Goal: Task Accomplishment & Management: Complete application form

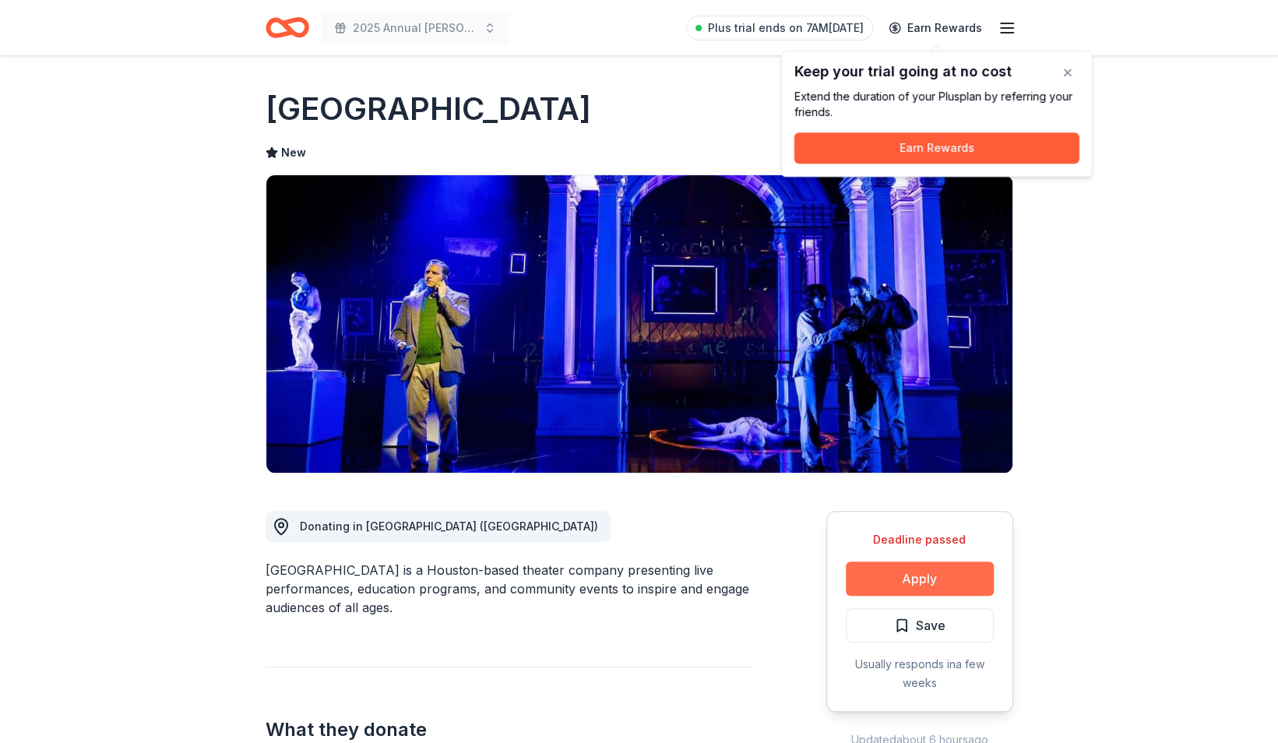
click at [924, 574] on button "Apply" at bounding box center [920, 578] width 148 height 34
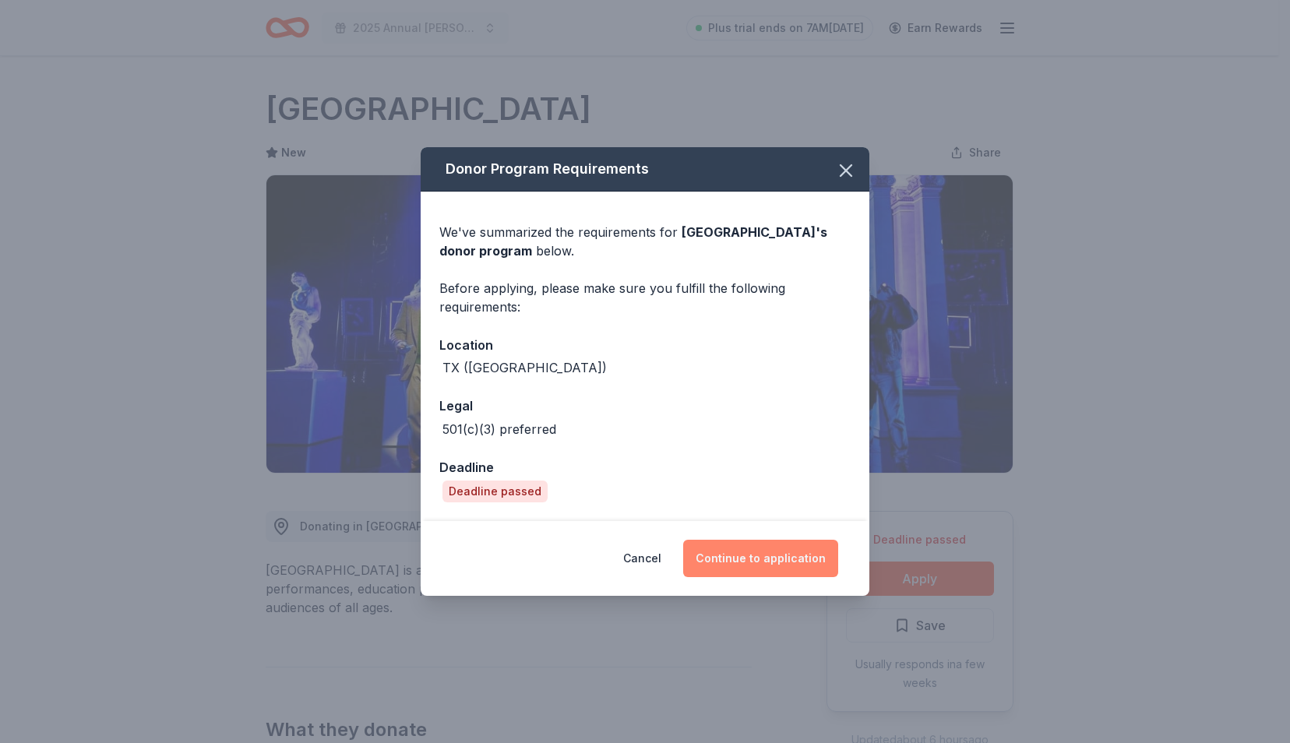
click at [809, 558] on button "Continue to application" at bounding box center [760, 558] width 155 height 37
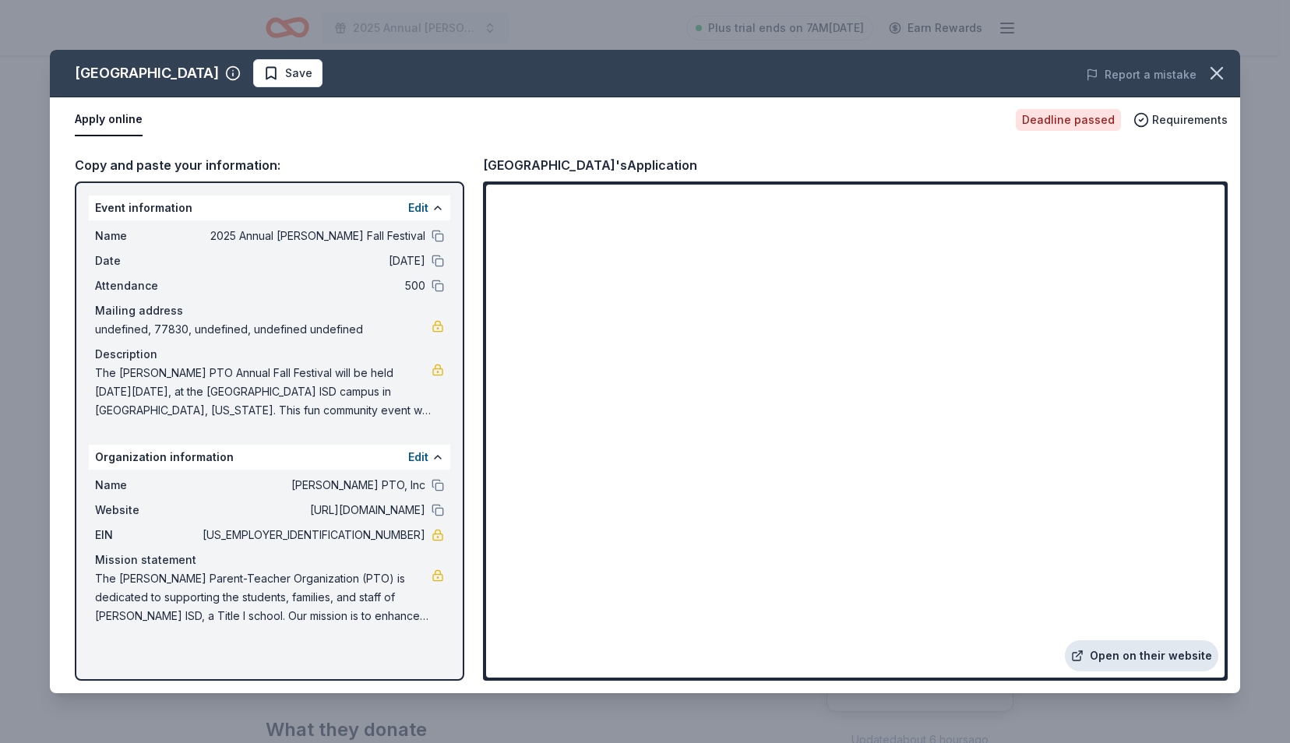
click at [1115, 649] on link "Open on their website" at bounding box center [1141, 655] width 153 height 31
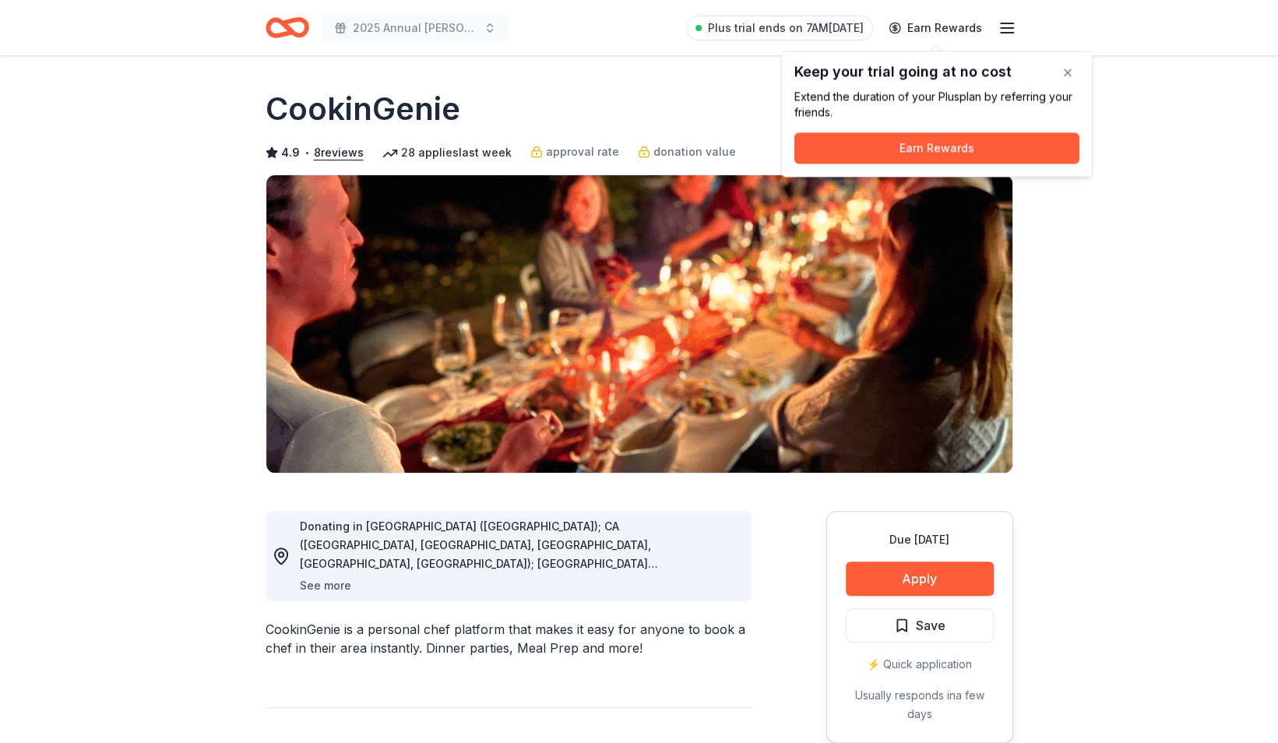
click at [326, 583] on button "See more" at bounding box center [325, 585] width 51 height 19
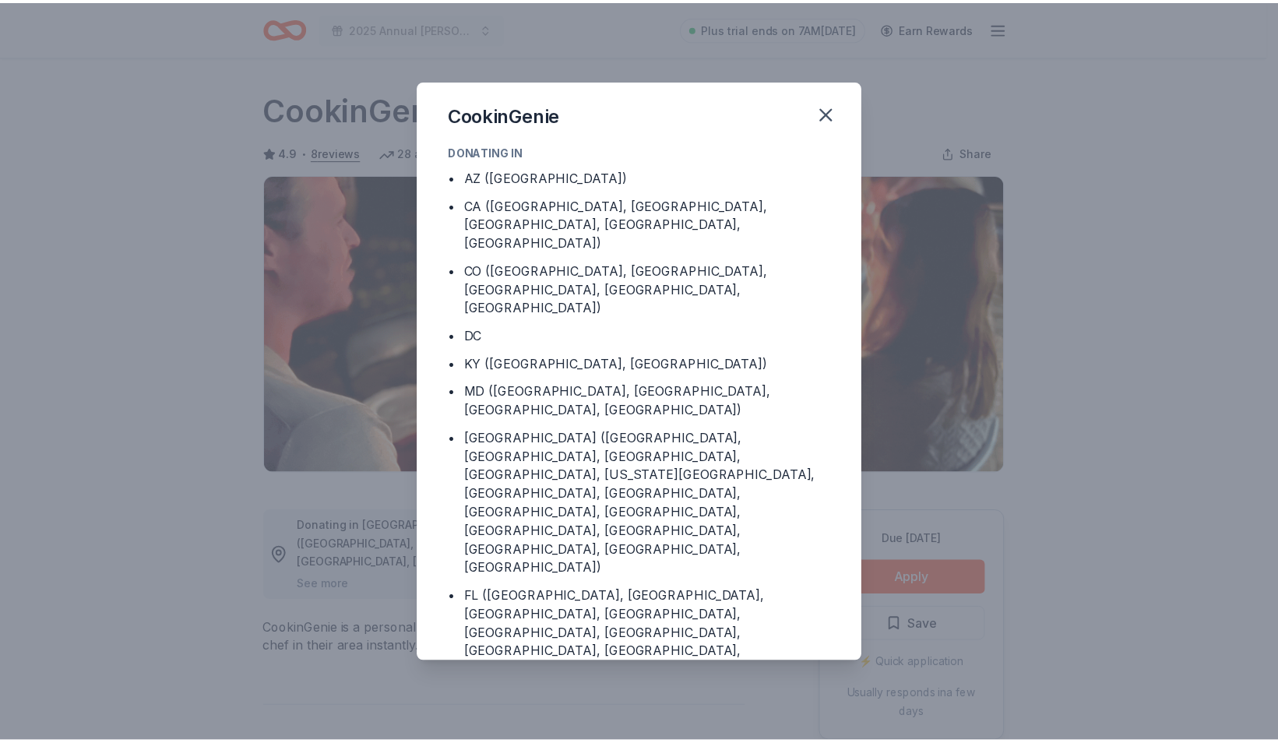
scroll to position [59, 0]
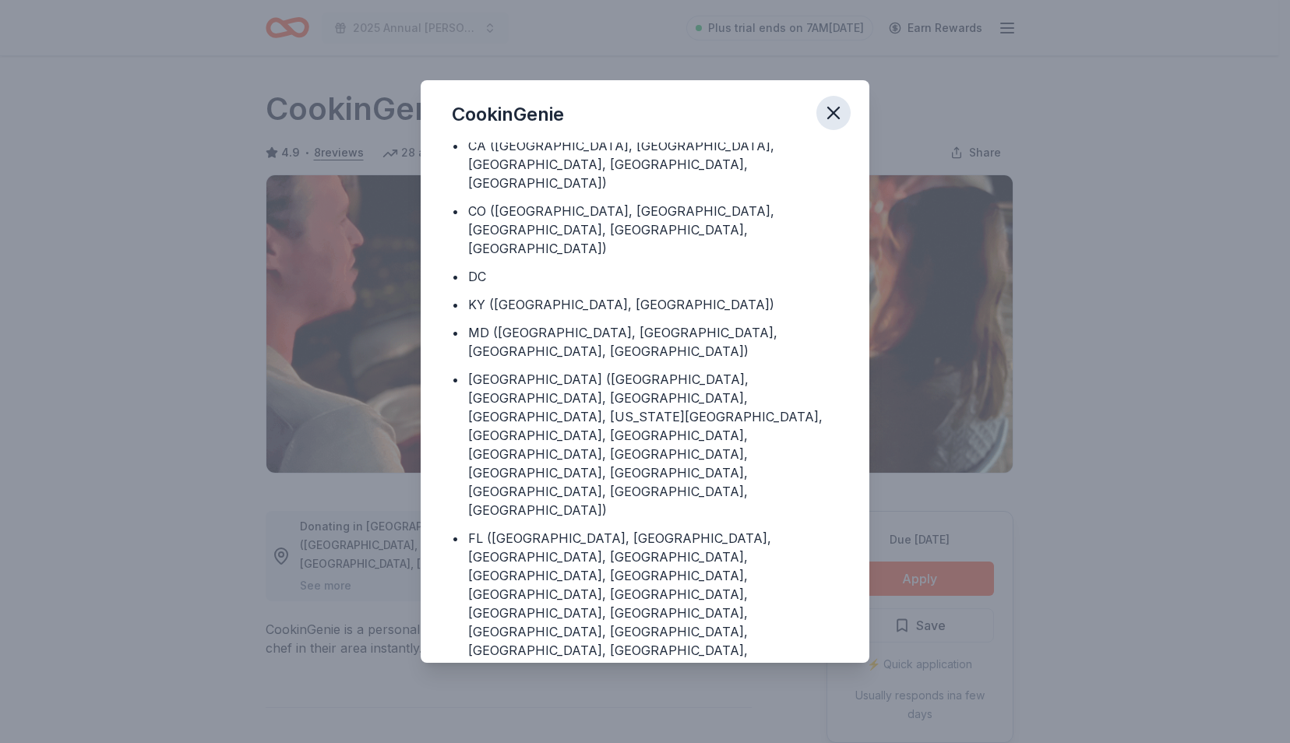
click at [831, 110] on icon "button" at bounding box center [833, 112] width 11 height 11
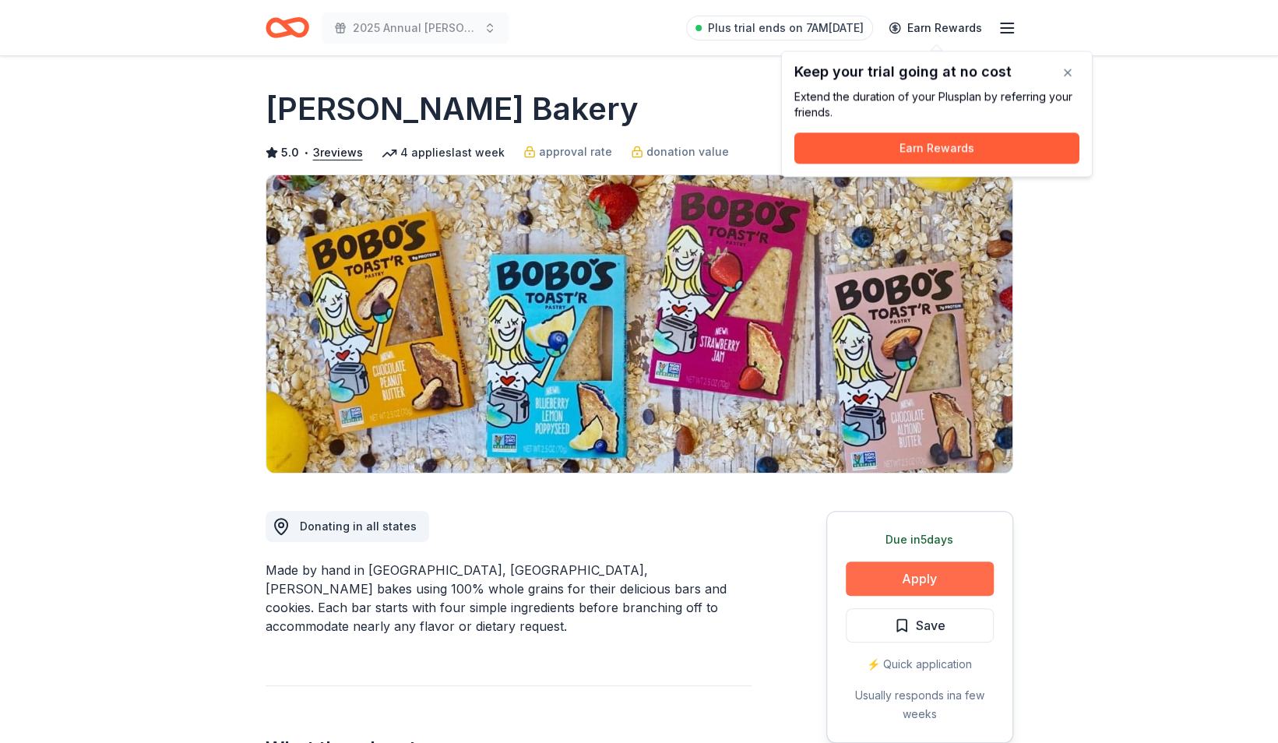
click at [905, 568] on button "Apply" at bounding box center [920, 578] width 148 height 34
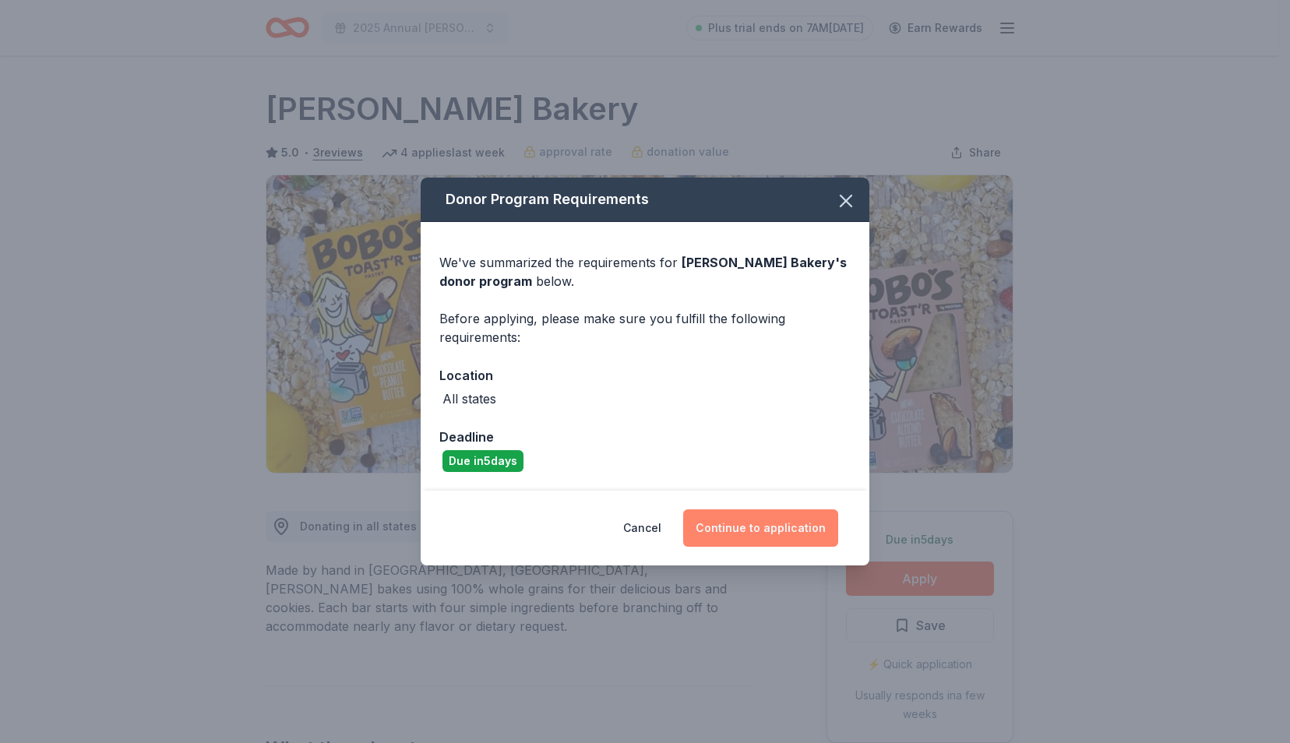
click at [794, 523] on button "Continue to application" at bounding box center [760, 527] width 155 height 37
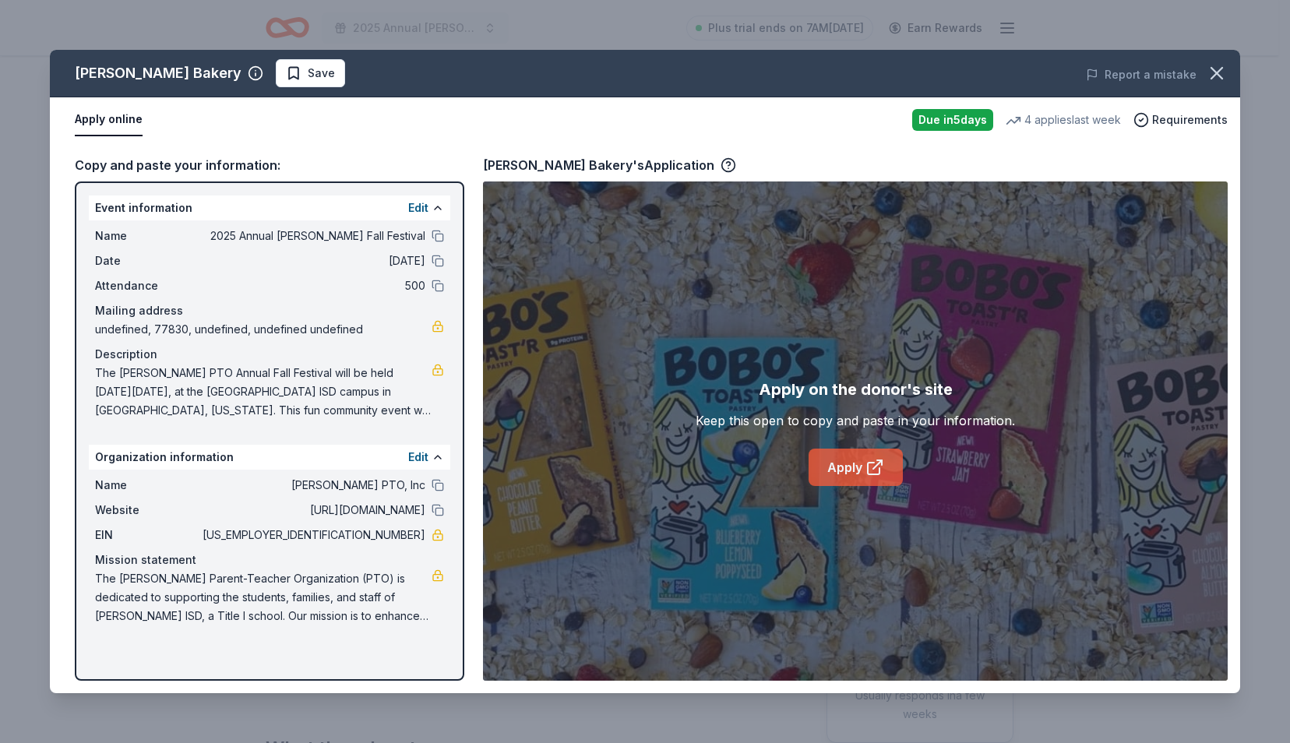
click at [849, 460] on link "Apply" at bounding box center [855, 467] width 94 height 37
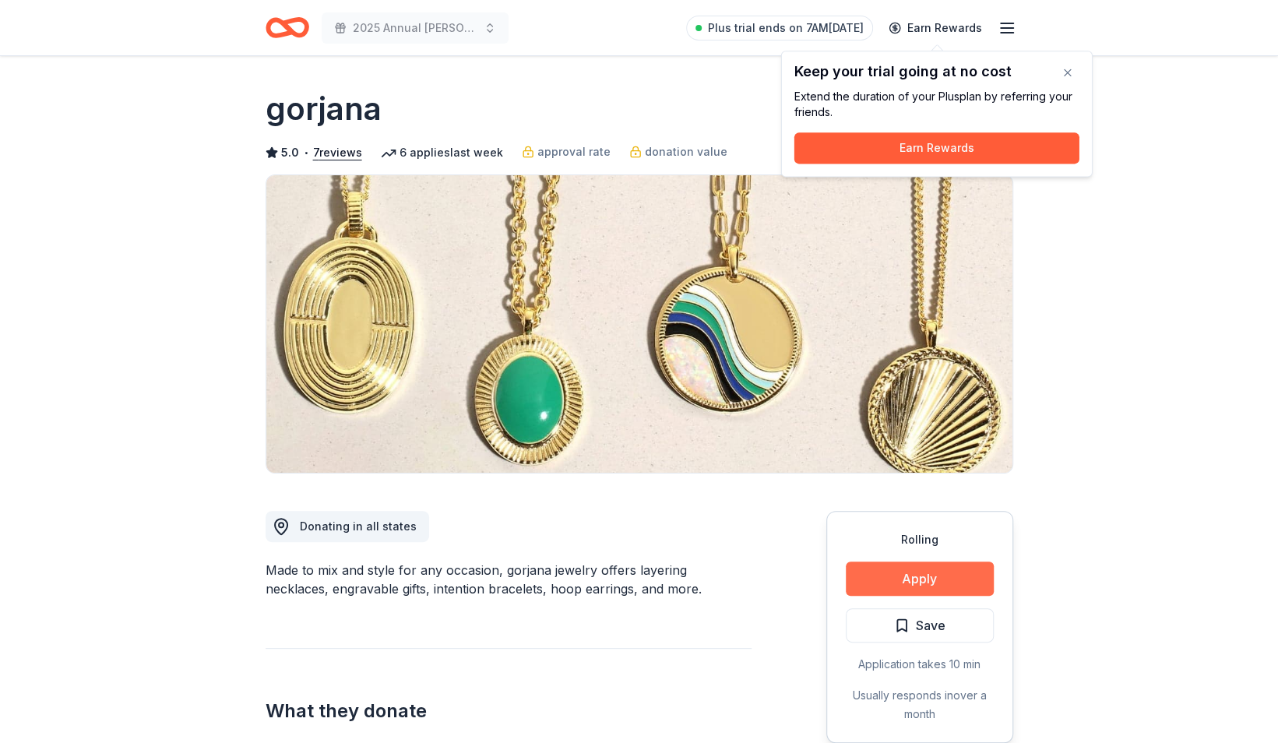
click at [919, 567] on button "Apply" at bounding box center [920, 578] width 148 height 34
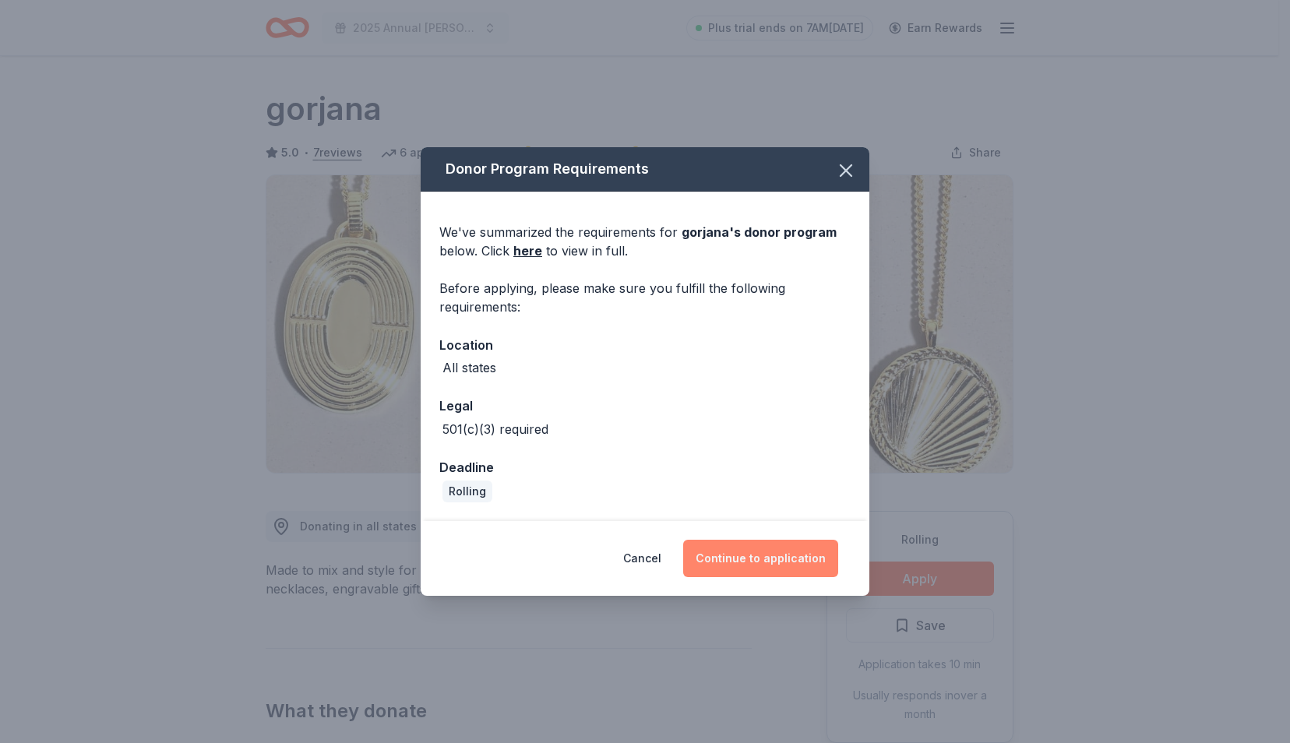
click at [760, 546] on button "Continue to application" at bounding box center [760, 558] width 155 height 37
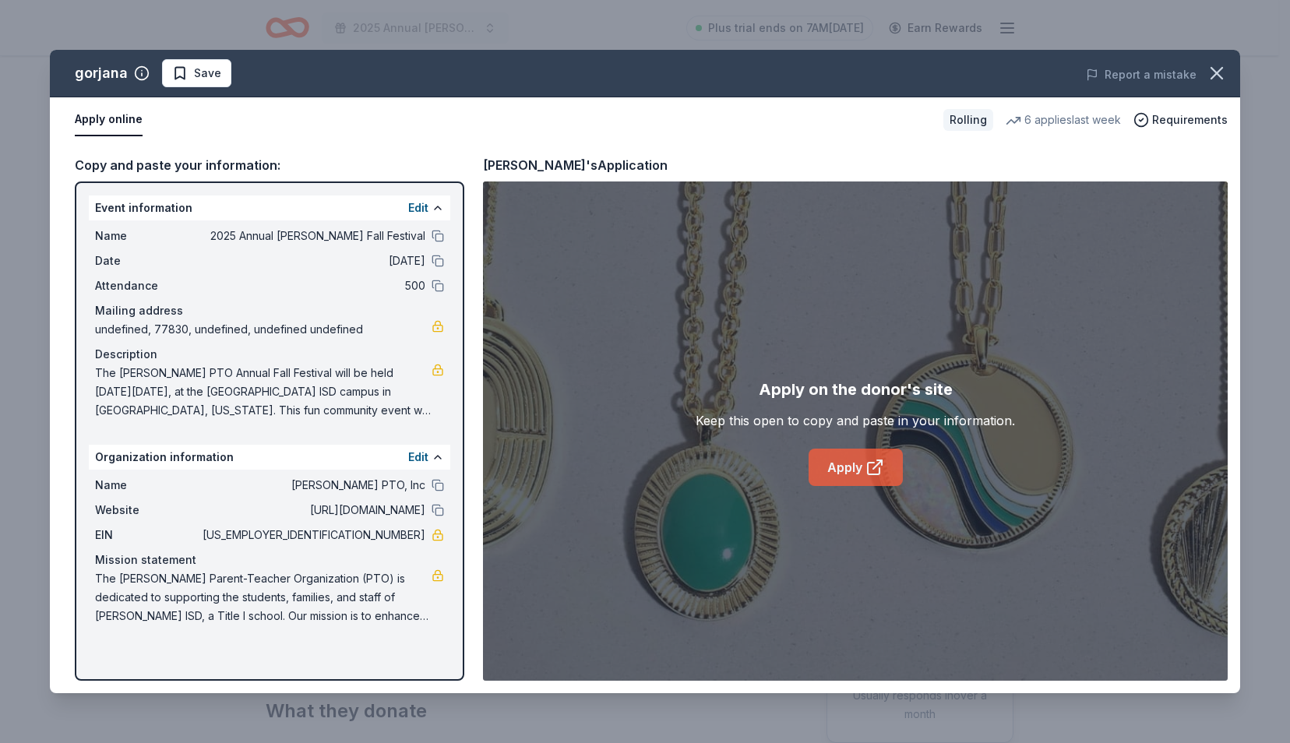
click at [875, 463] on icon at bounding box center [874, 467] width 19 height 19
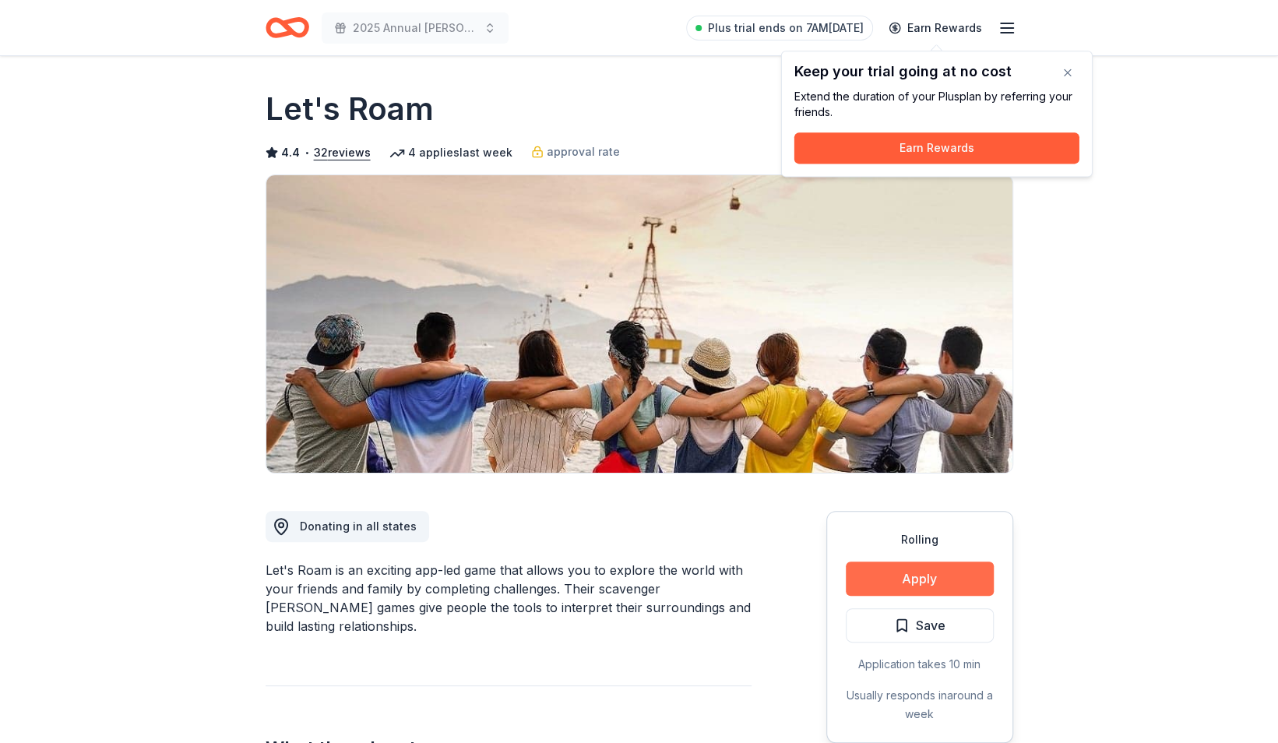
click at [927, 573] on button "Apply" at bounding box center [920, 578] width 148 height 34
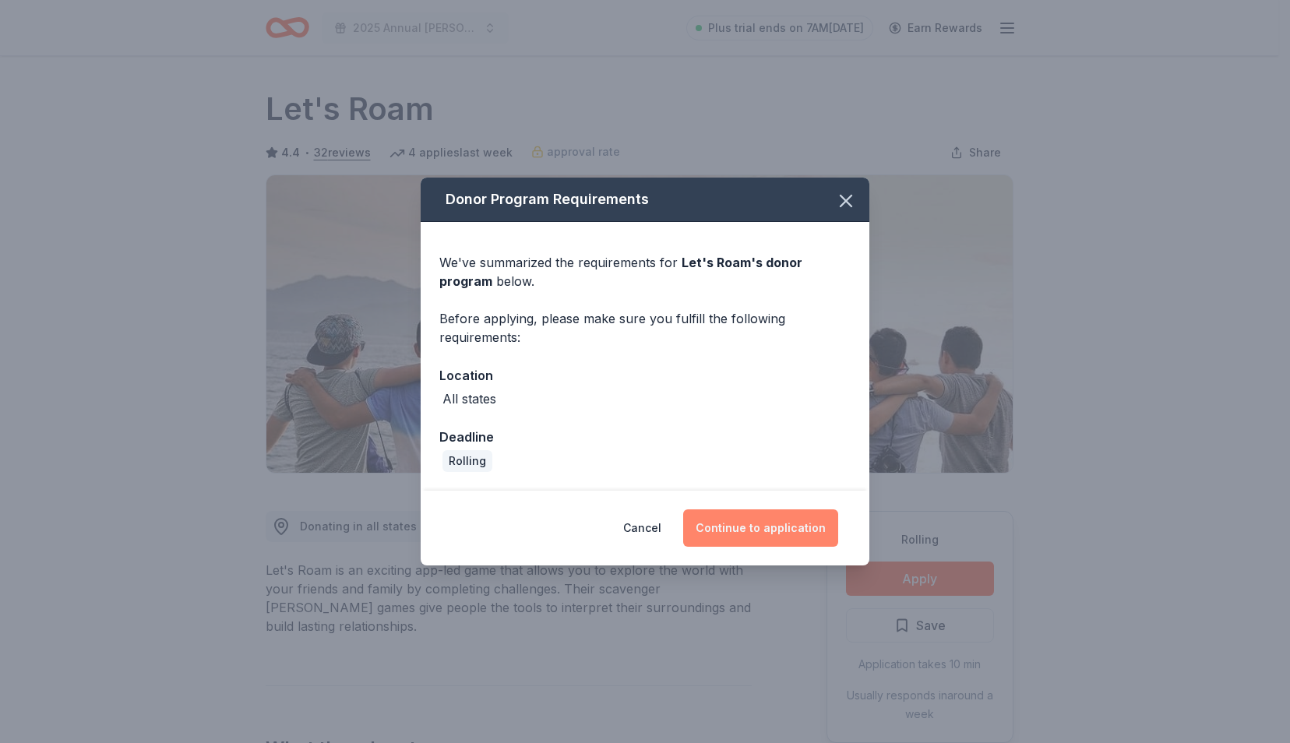
click at [783, 530] on button "Continue to application" at bounding box center [760, 527] width 155 height 37
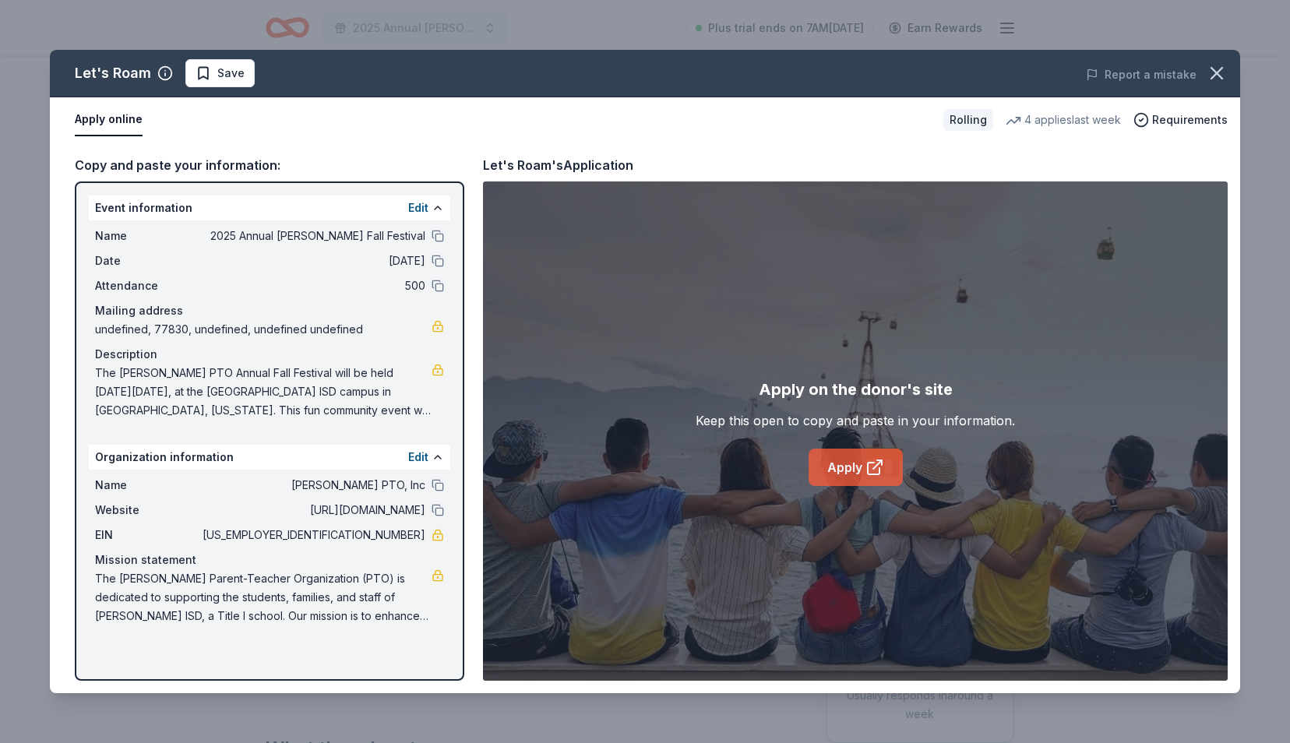
click at [869, 463] on icon at bounding box center [874, 469] width 12 height 12
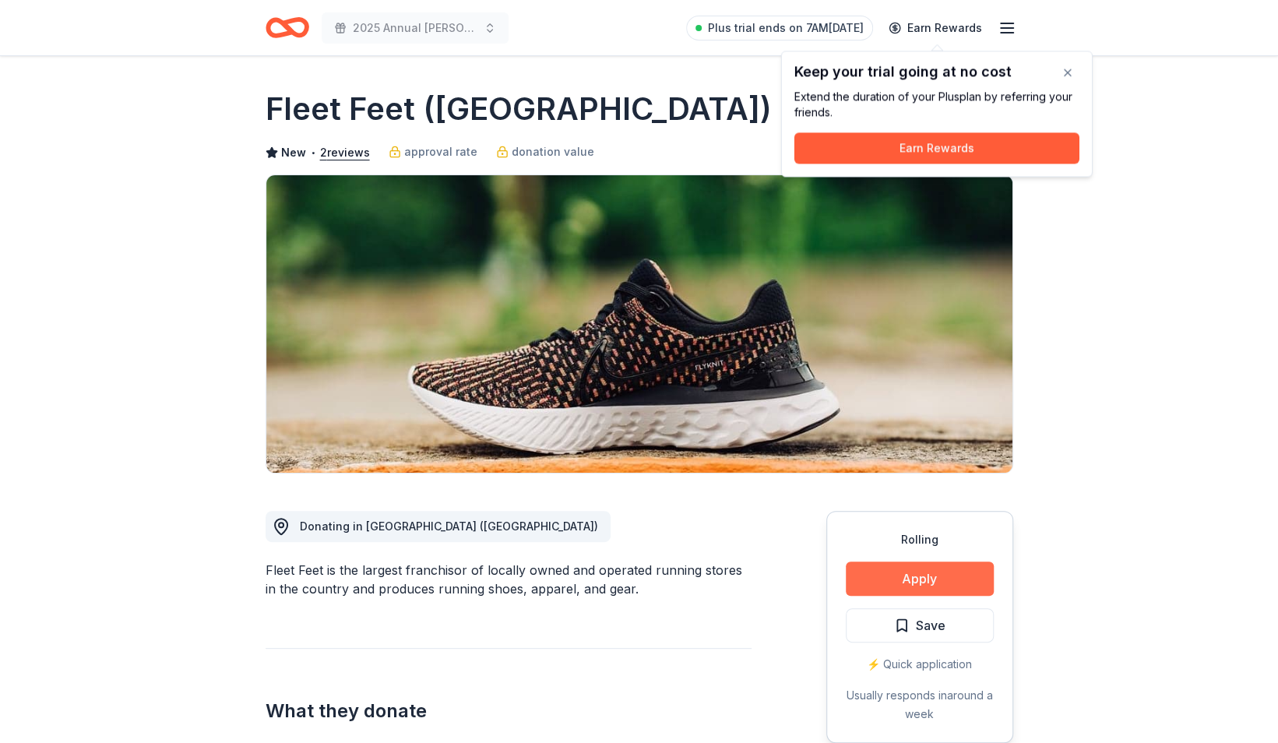
click at [921, 572] on button "Apply" at bounding box center [920, 578] width 148 height 34
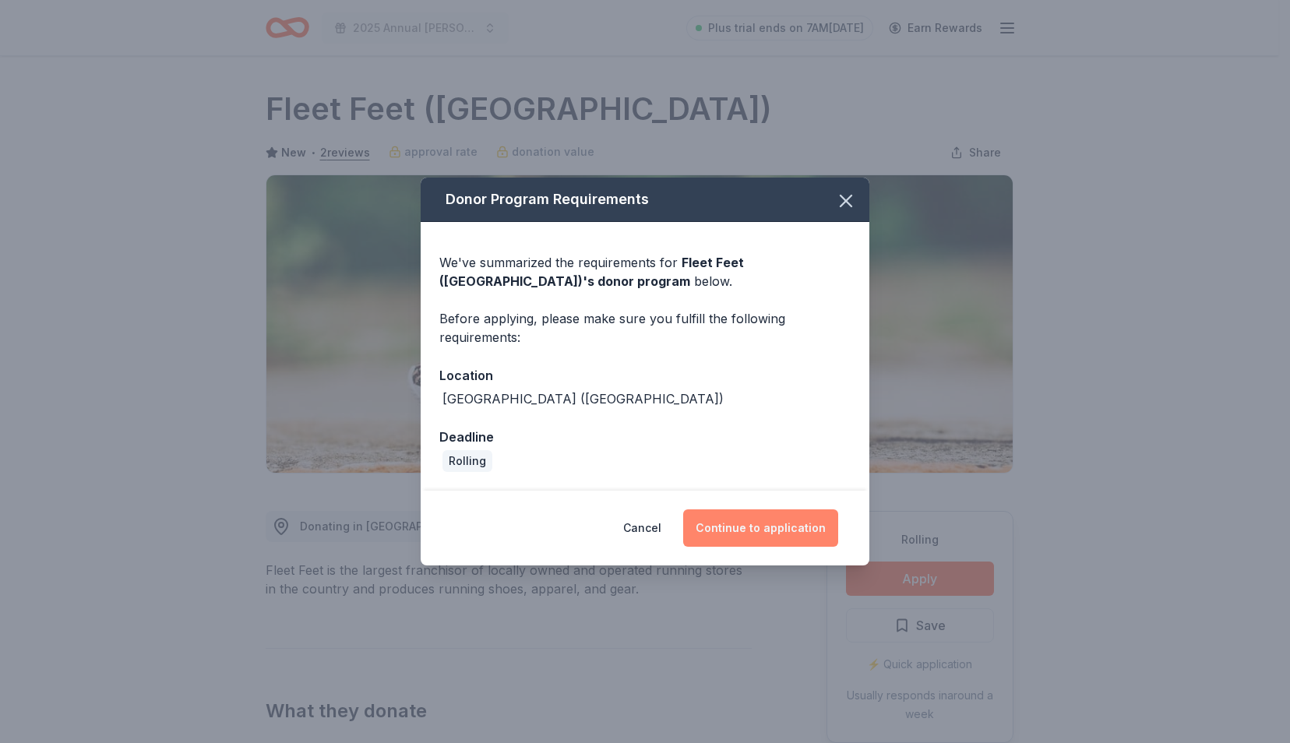
click at [773, 519] on button "Continue to application" at bounding box center [760, 527] width 155 height 37
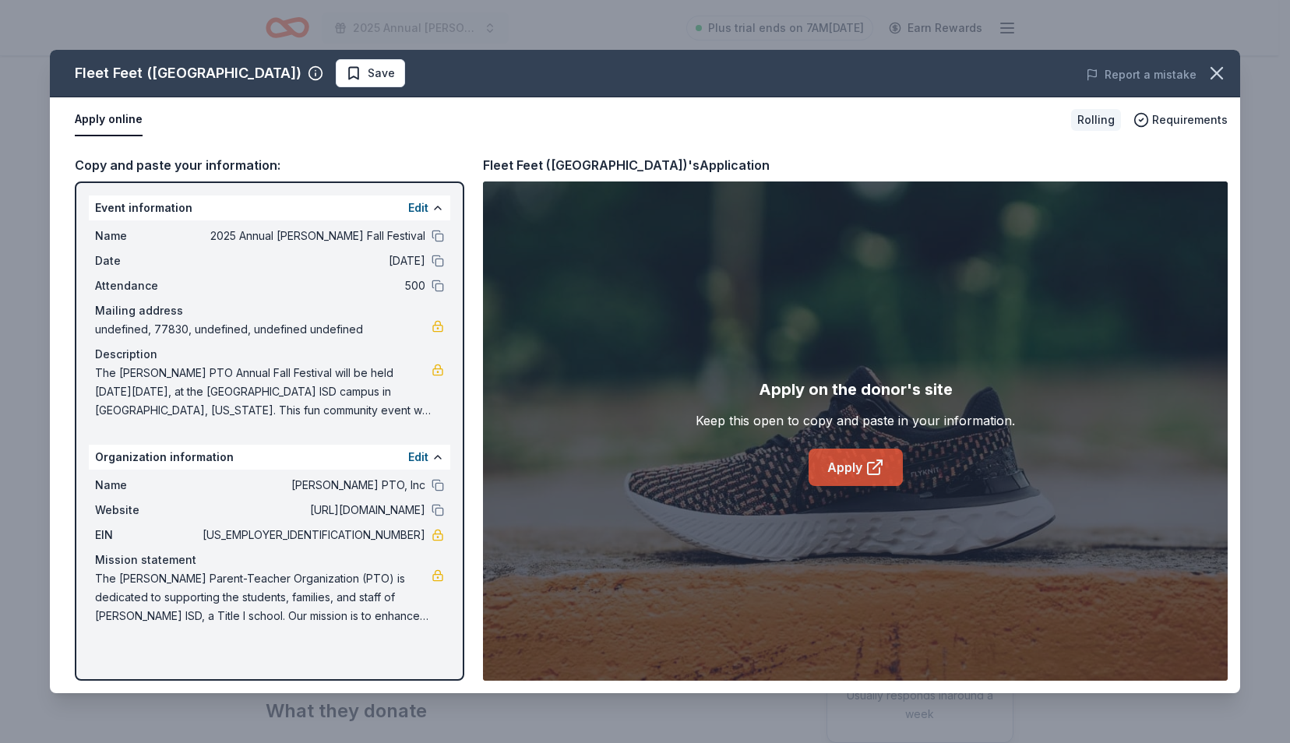
click at [846, 470] on link "Apply" at bounding box center [855, 467] width 94 height 37
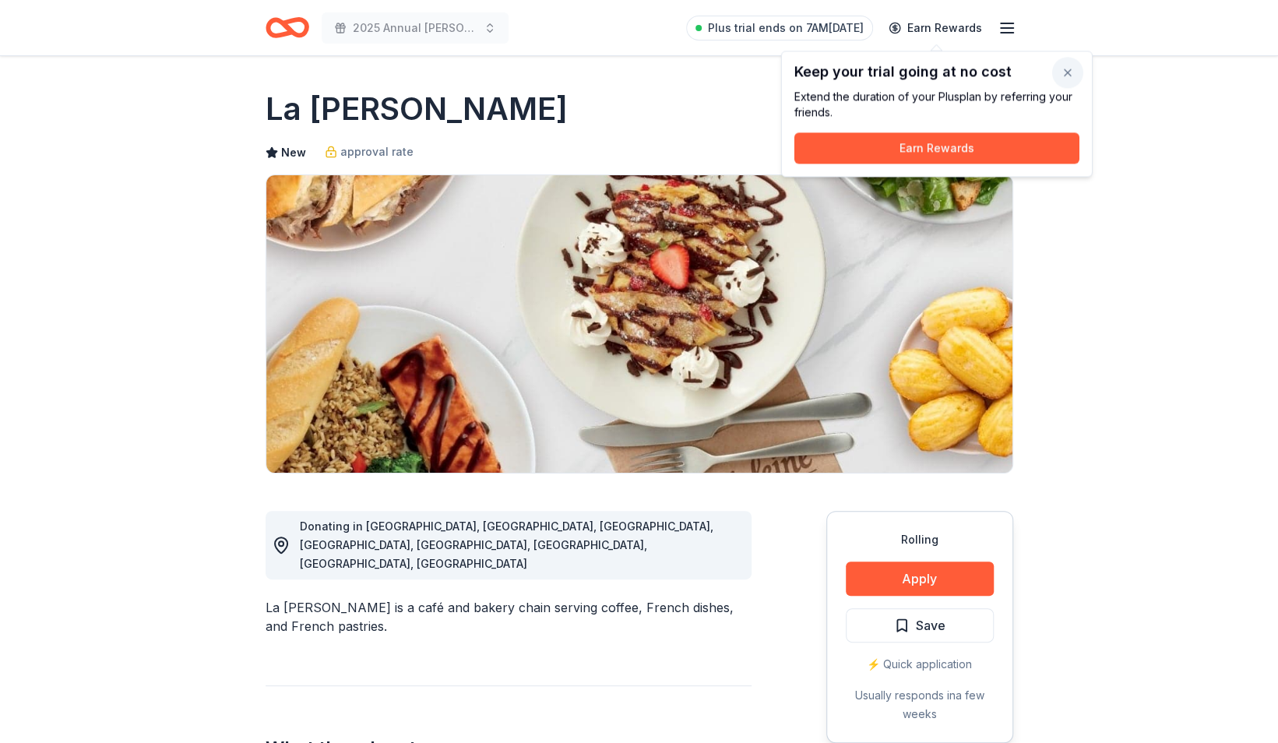
click at [1065, 76] on button "button" at bounding box center [1067, 72] width 31 height 31
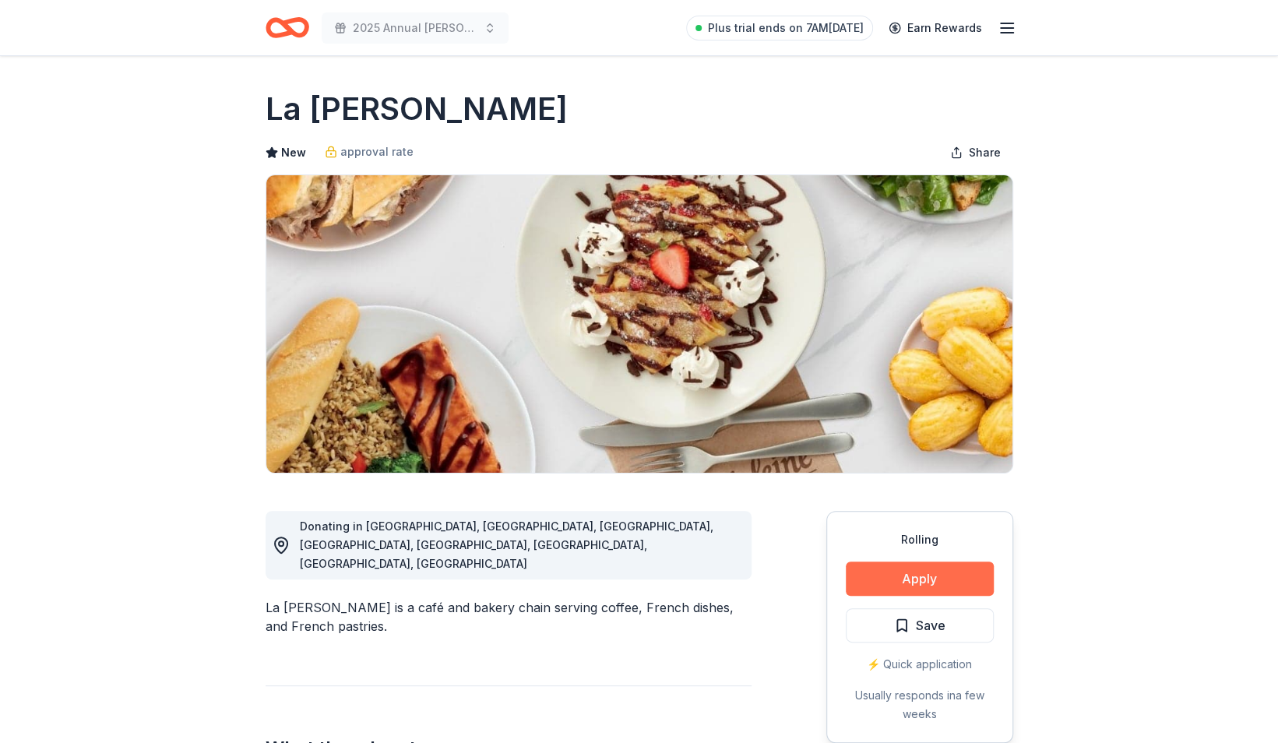
click at [883, 569] on button "Apply" at bounding box center [920, 578] width 148 height 34
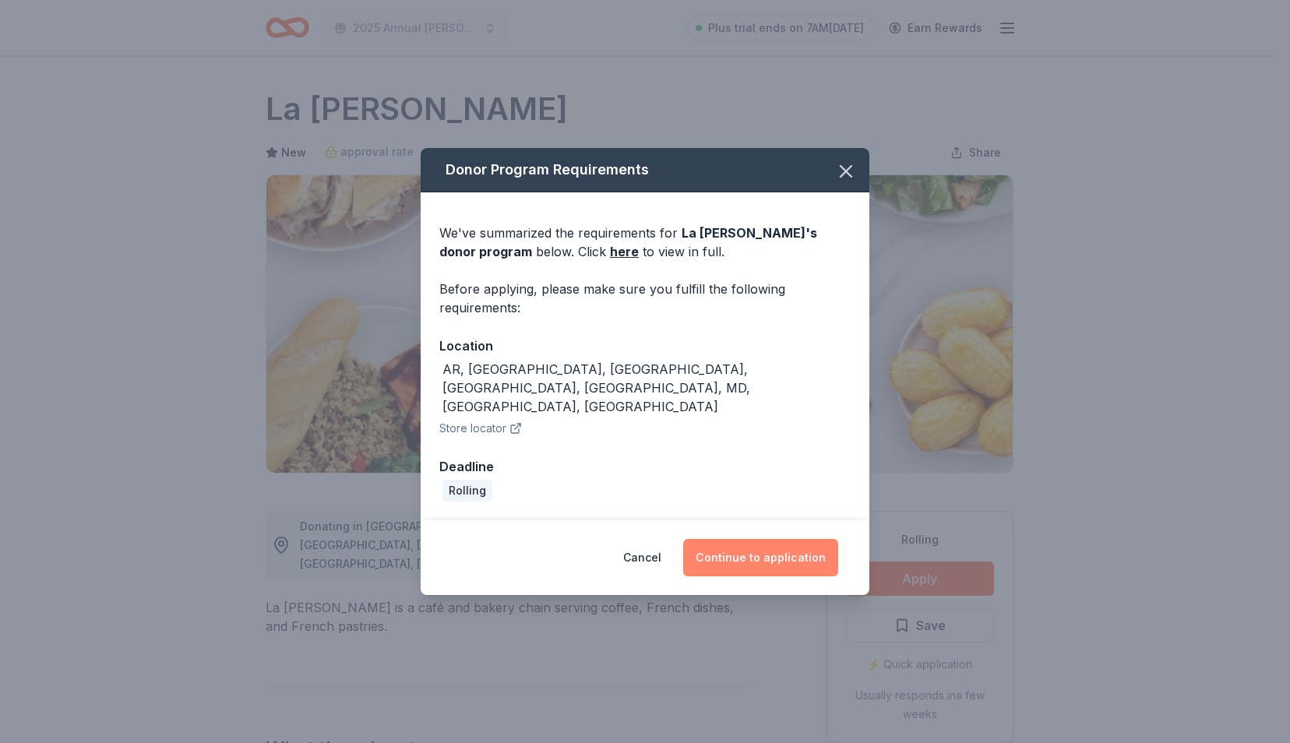
click at [769, 539] on button "Continue to application" at bounding box center [760, 557] width 155 height 37
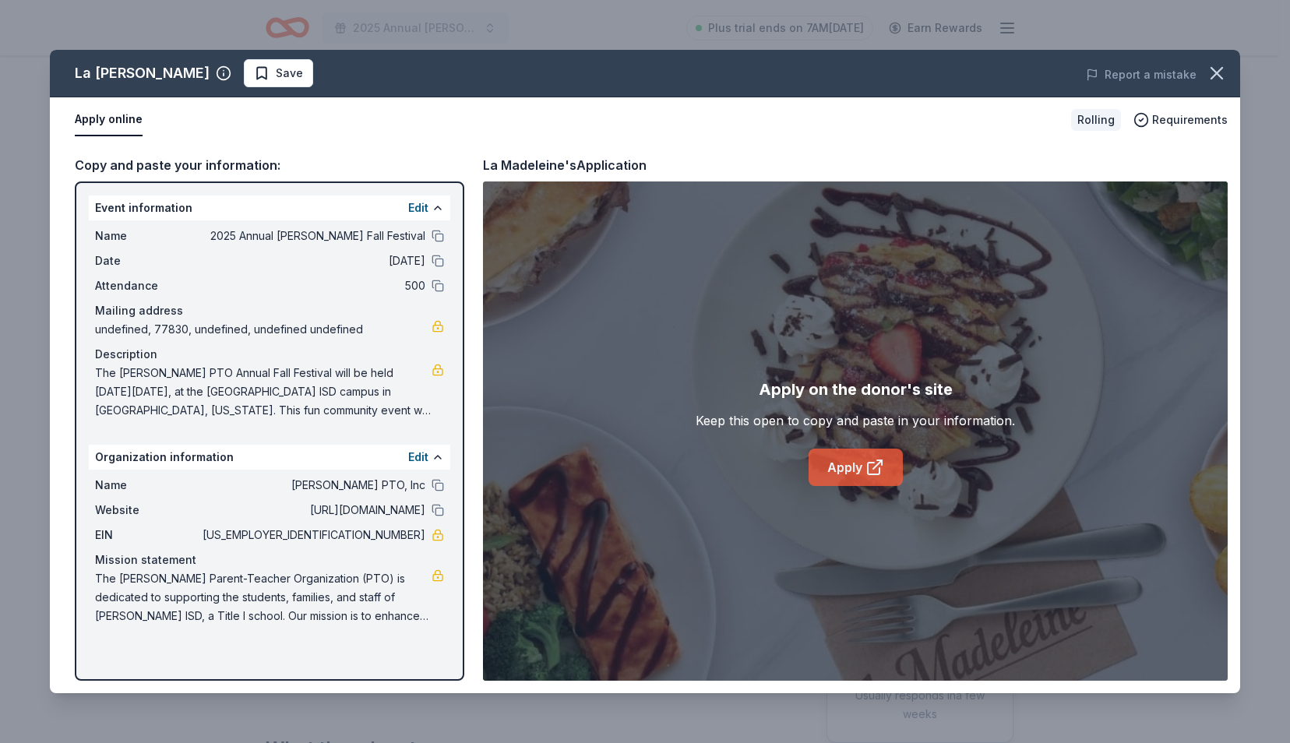
click at [856, 462] on link "Apply" at bounding box center [855, 467] width 94 height 37
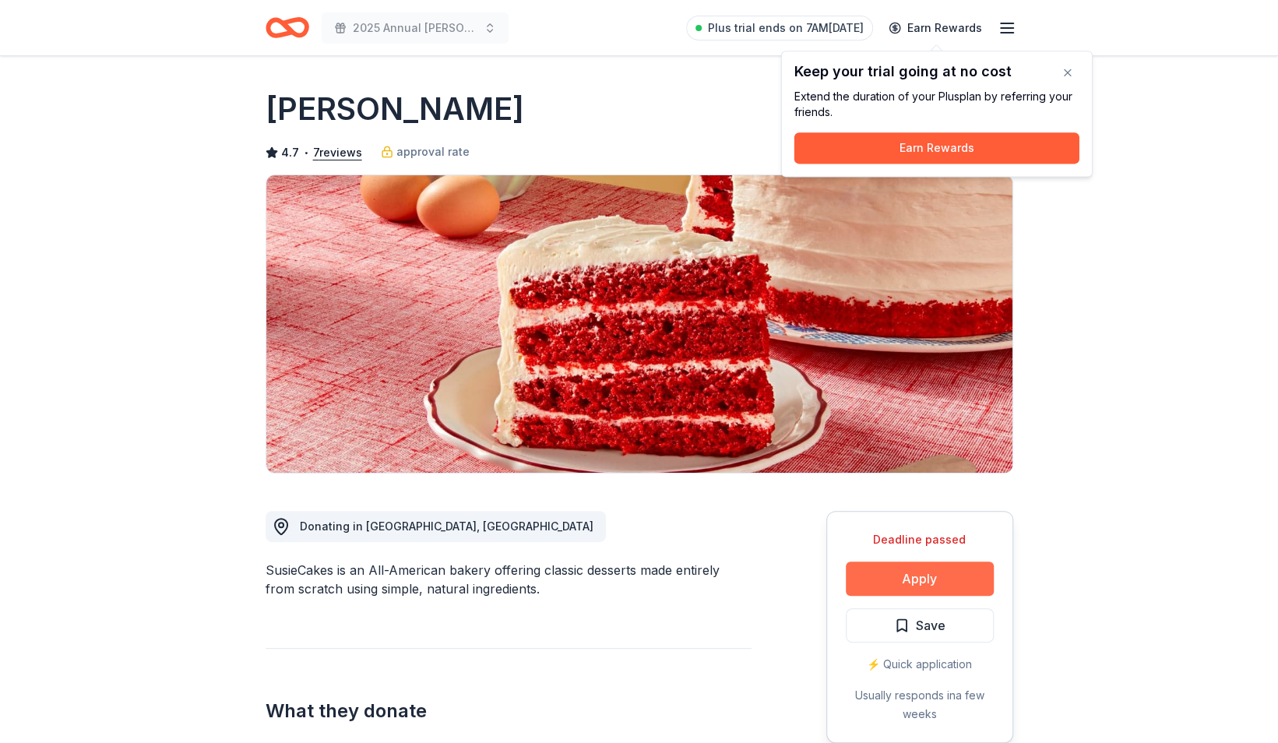
click at [942, 572] on button "Apply" at bounding box center [920, 578] width 148 height 34
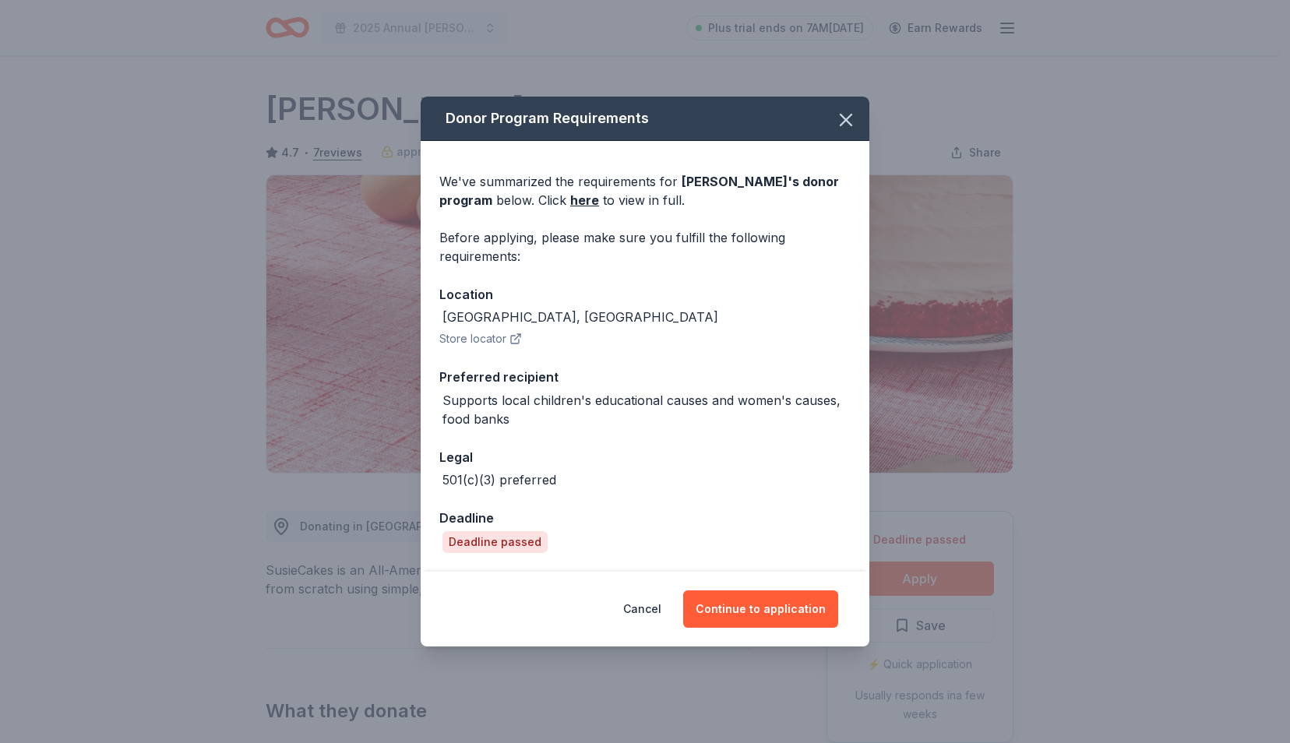
click at [1094, 518] on div "Donor Program Requirements We've summarized the requirements for Susie Cakes 's…" at bounding box center [645, 371] width 1290 height 743
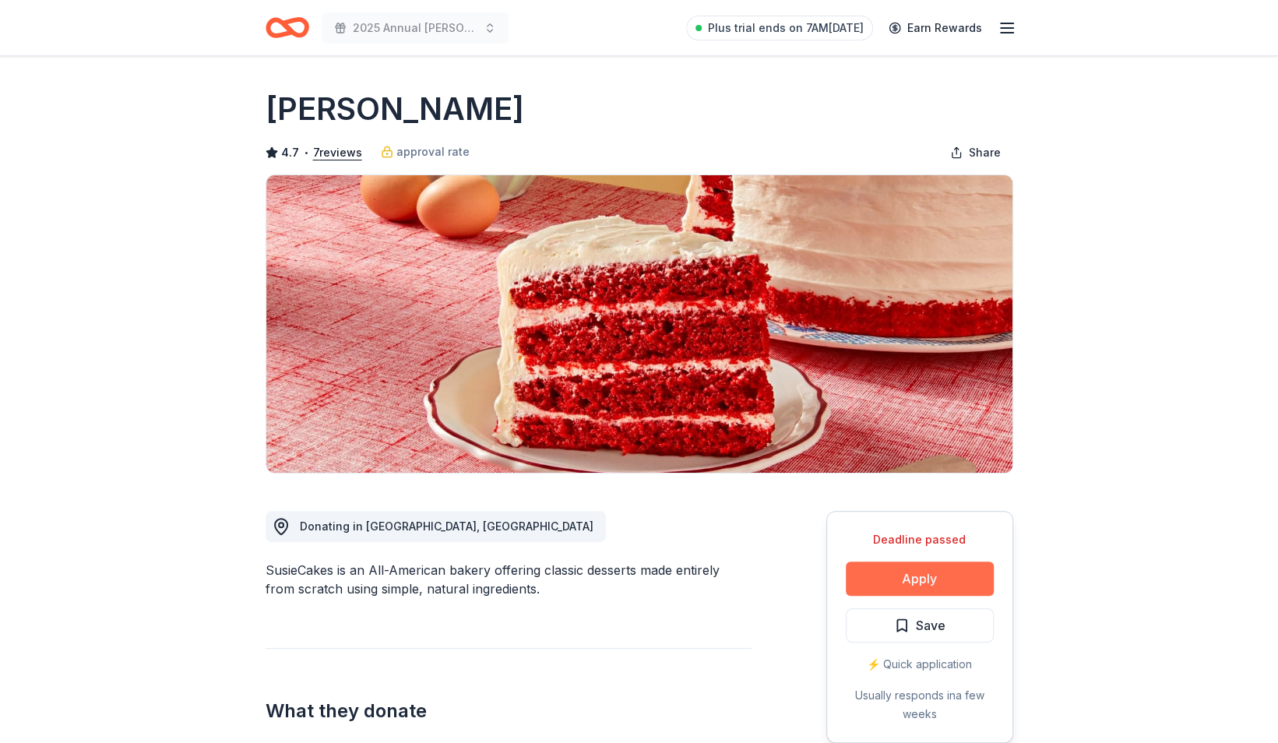
click at [944, 565] on button "Apply" at bounding box center [920, 578] width 148 height 34
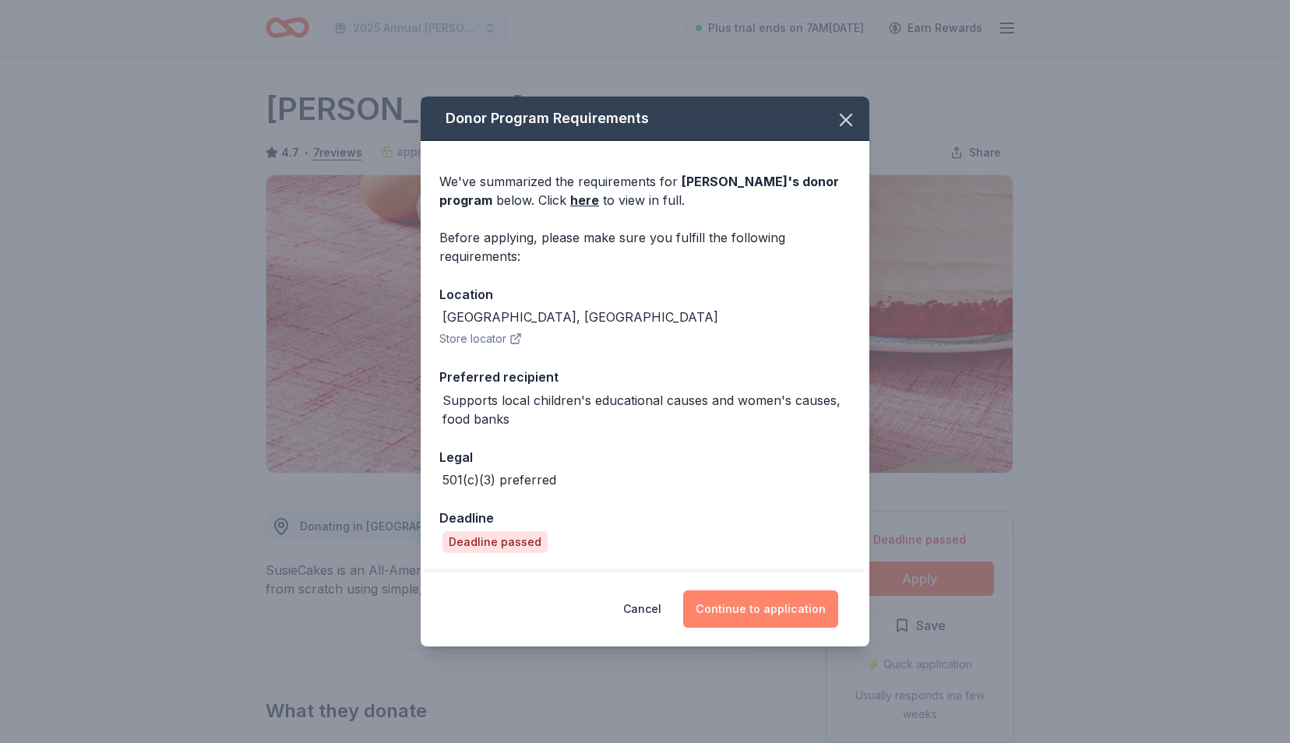
click at [722, 613] on button "Continue to application" at bounding box center [760, 608] width 155 height 37
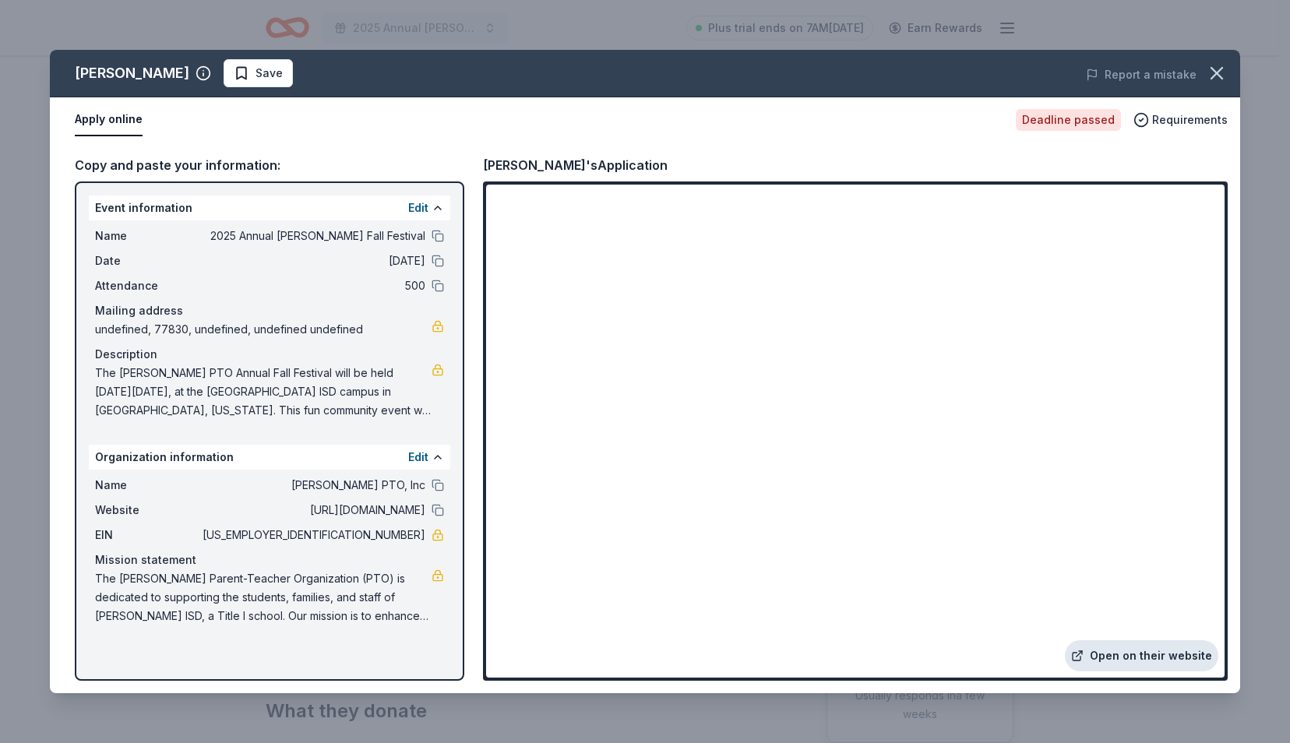
click at [1173, 652] on link "Open on their website" at bounding box center [1141, 655] width 153 height 31
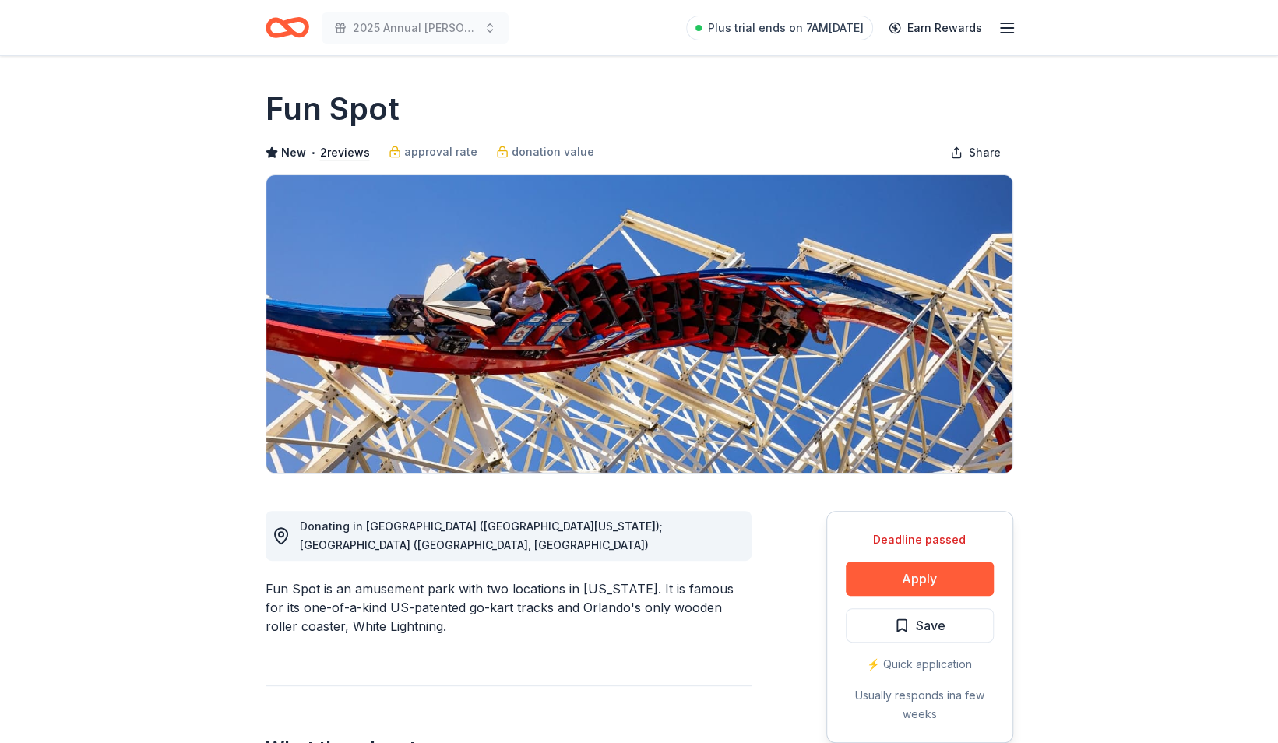
drag, startPoint x: 935, startPoint y: 569, endPoint x: 757, endPoint y: 537, distance: 180.4
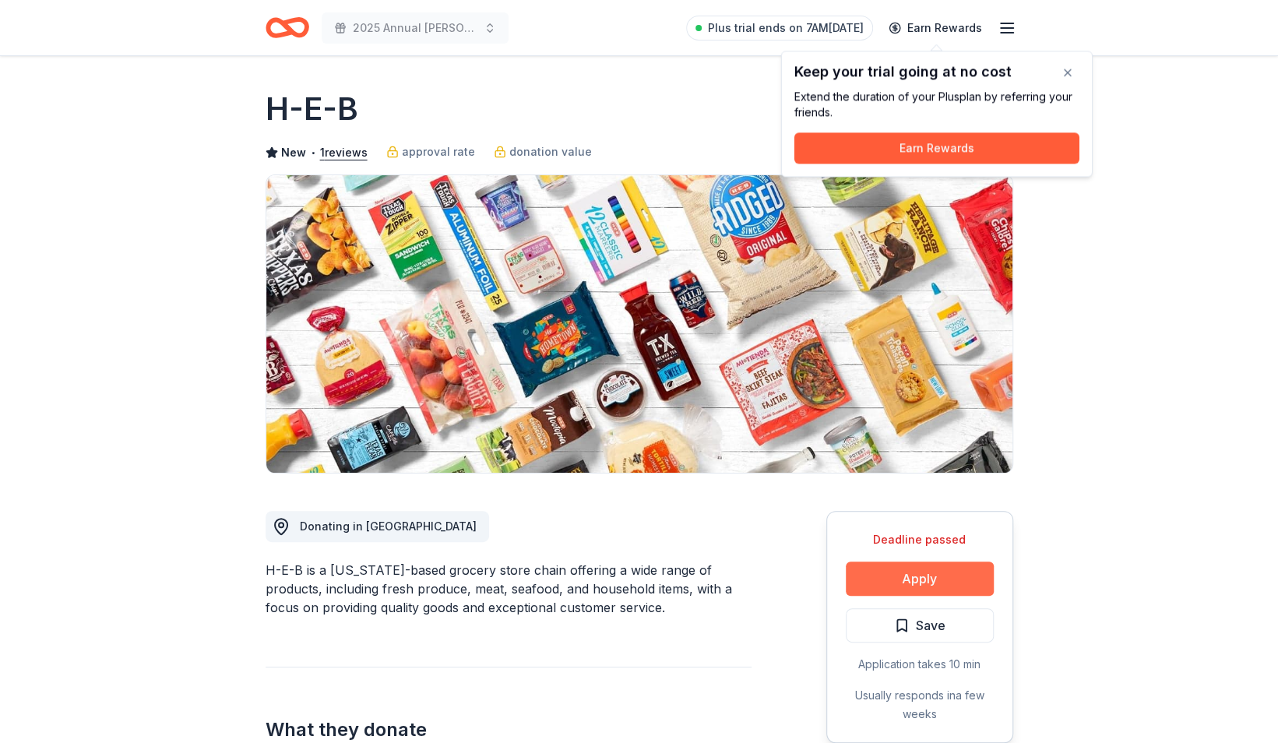
click at [949, 574] on button "Apply" at bounding box center [920, 578] width 148 height 34
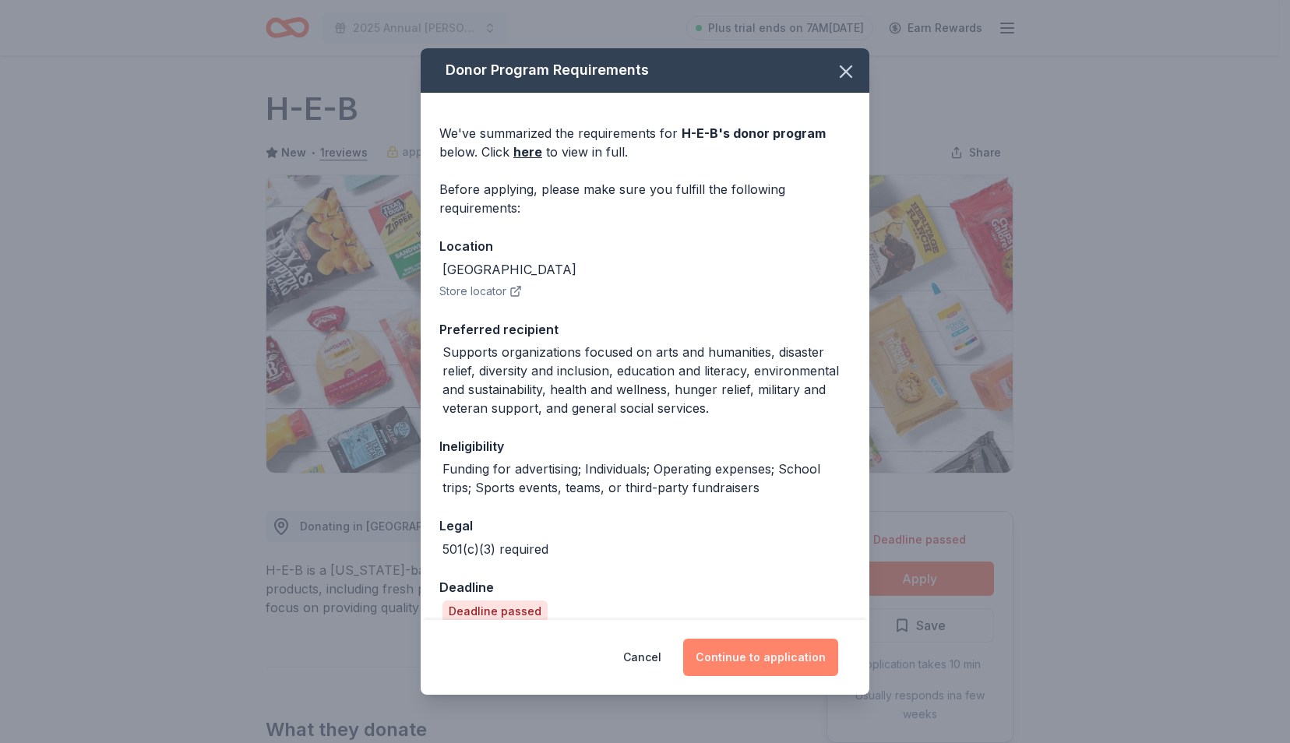
click at [741, 660] on button "Continue to application" at bounding box center [760, 657] width 155 height 37
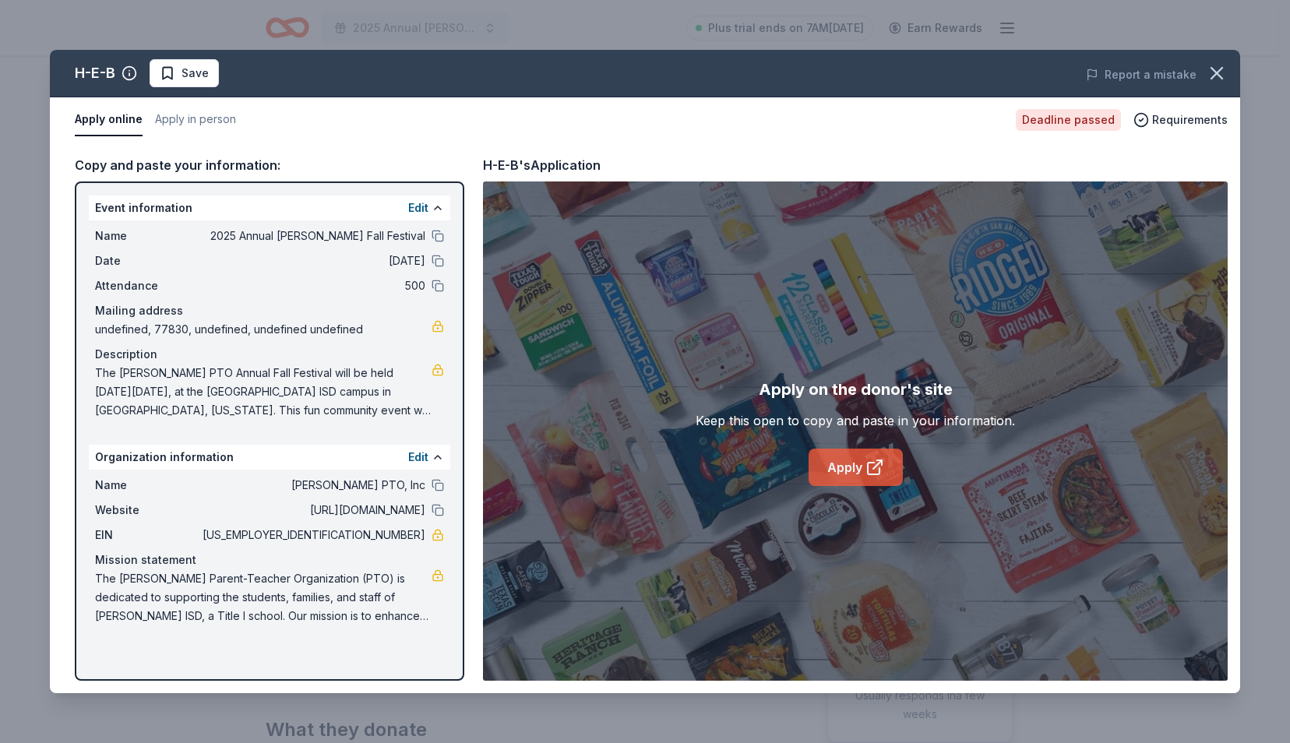
click at [835, 458] on link "Apply" at bounding box center [855, 467] width 94 height 37
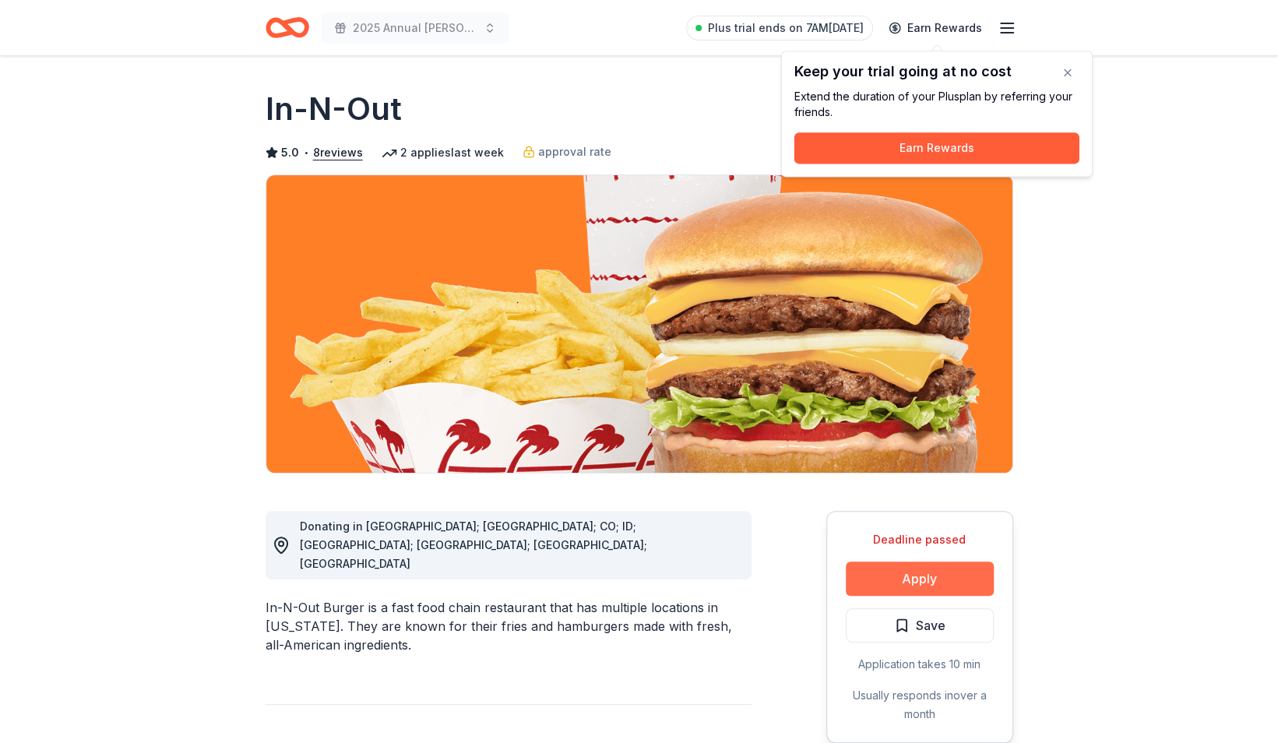
click at [885, 570] on button "Apply" at bounding box center [920, 578] width 148 height 34
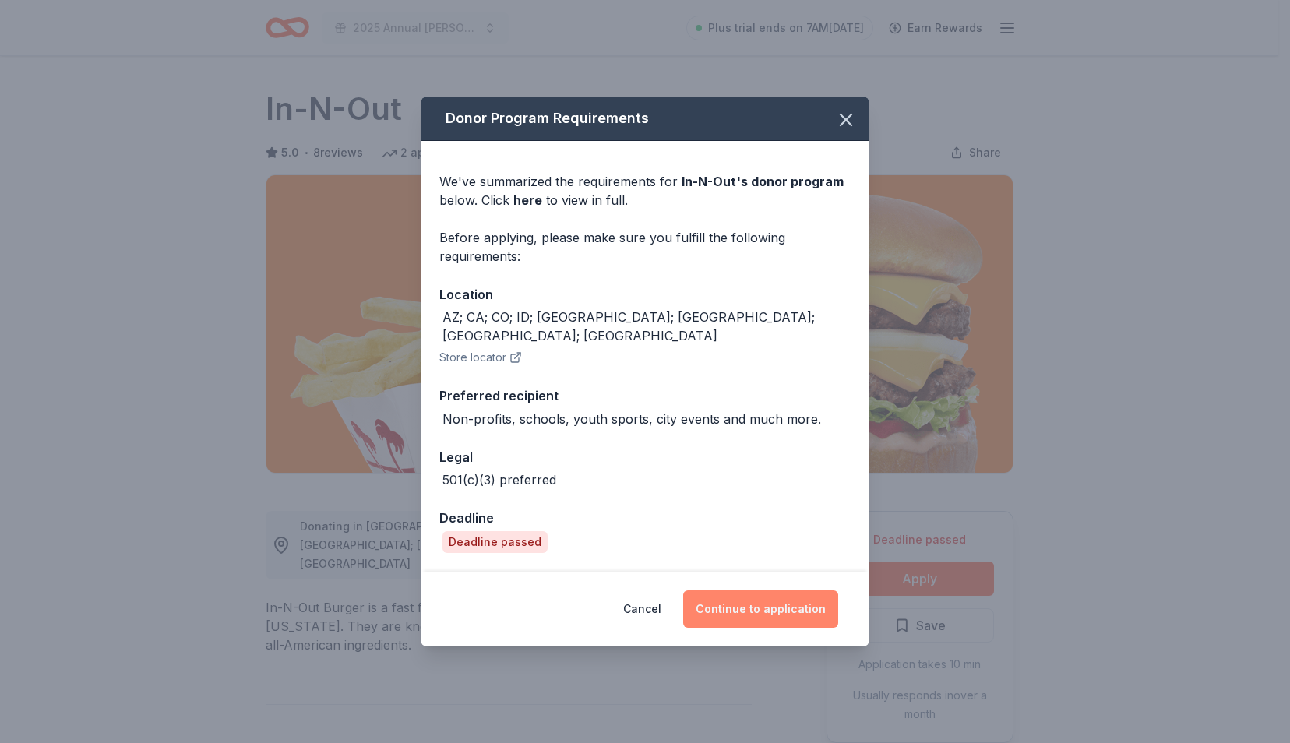
click at [748, 591] on button "Continue to application" at bounding box center [760, 608] width 155 height 37
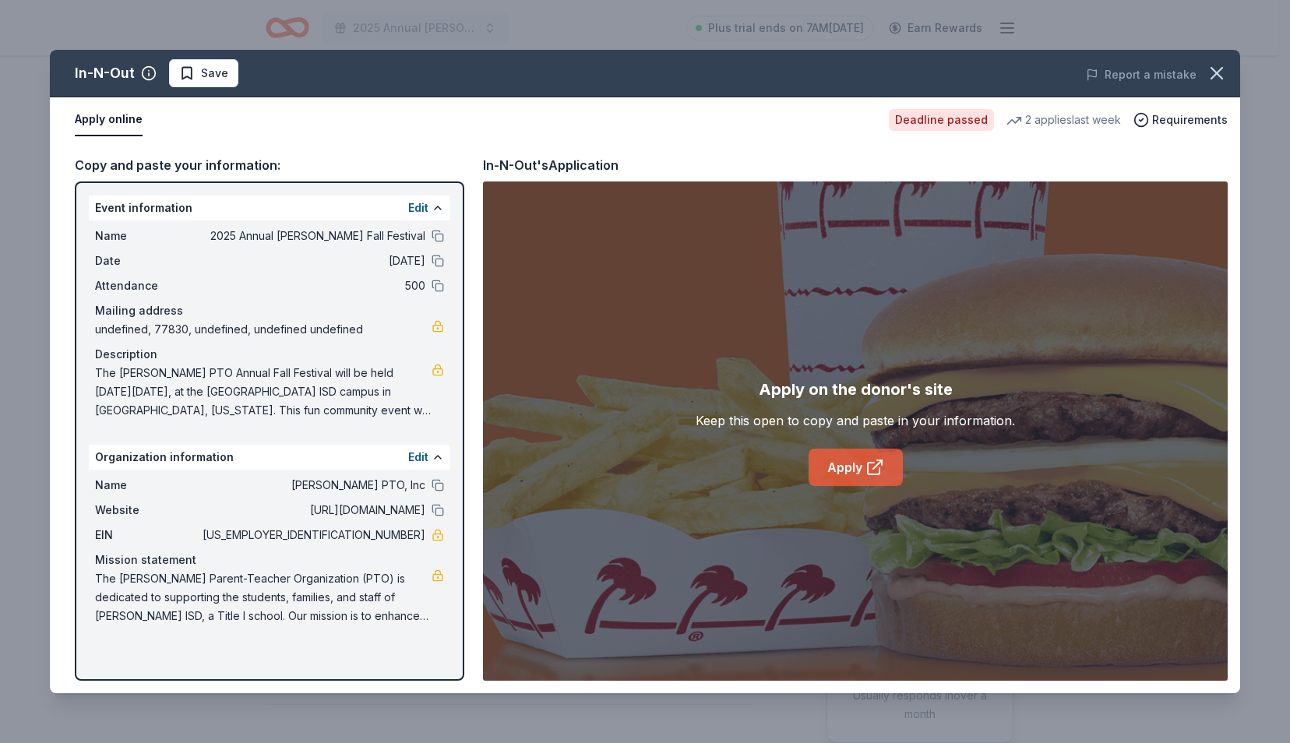
click at [856, 471] on link "Apply" at bounding box center [855, 467] width 94 height 37
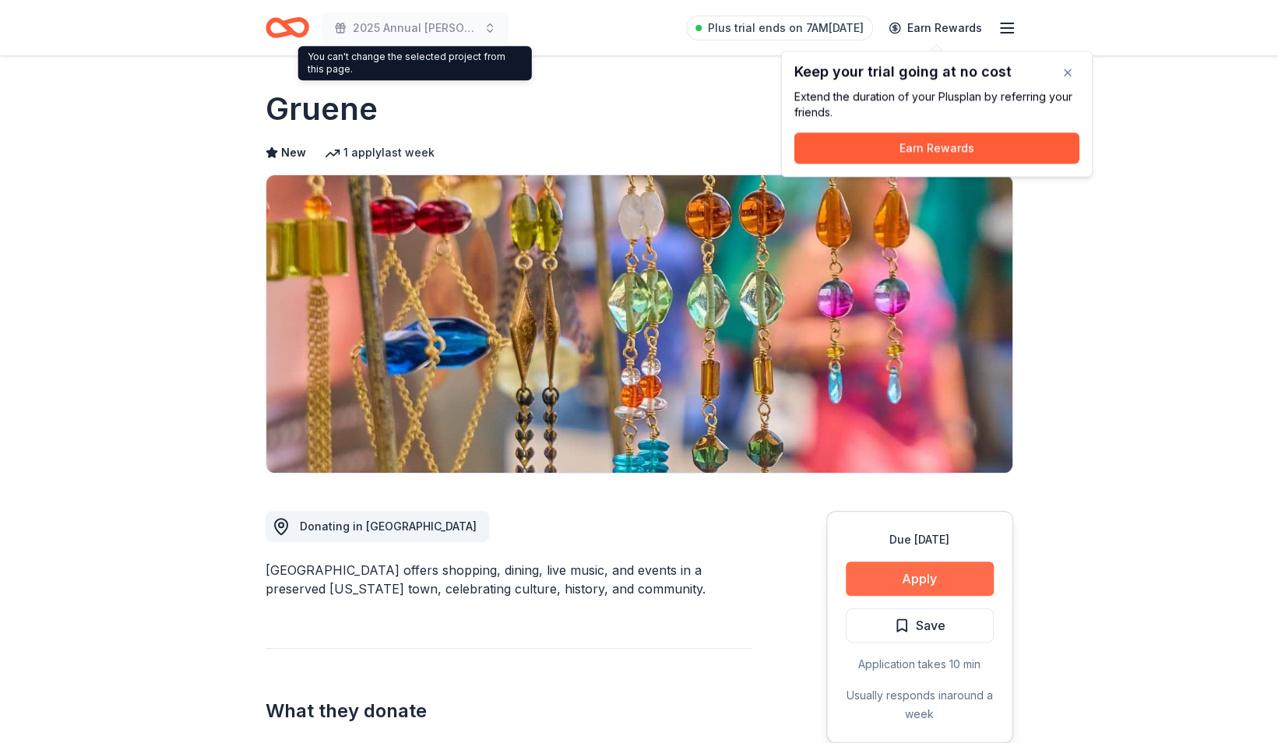
click at [913, 583] on button "Apply" at bounding box center [920, 578] width 148 height 34
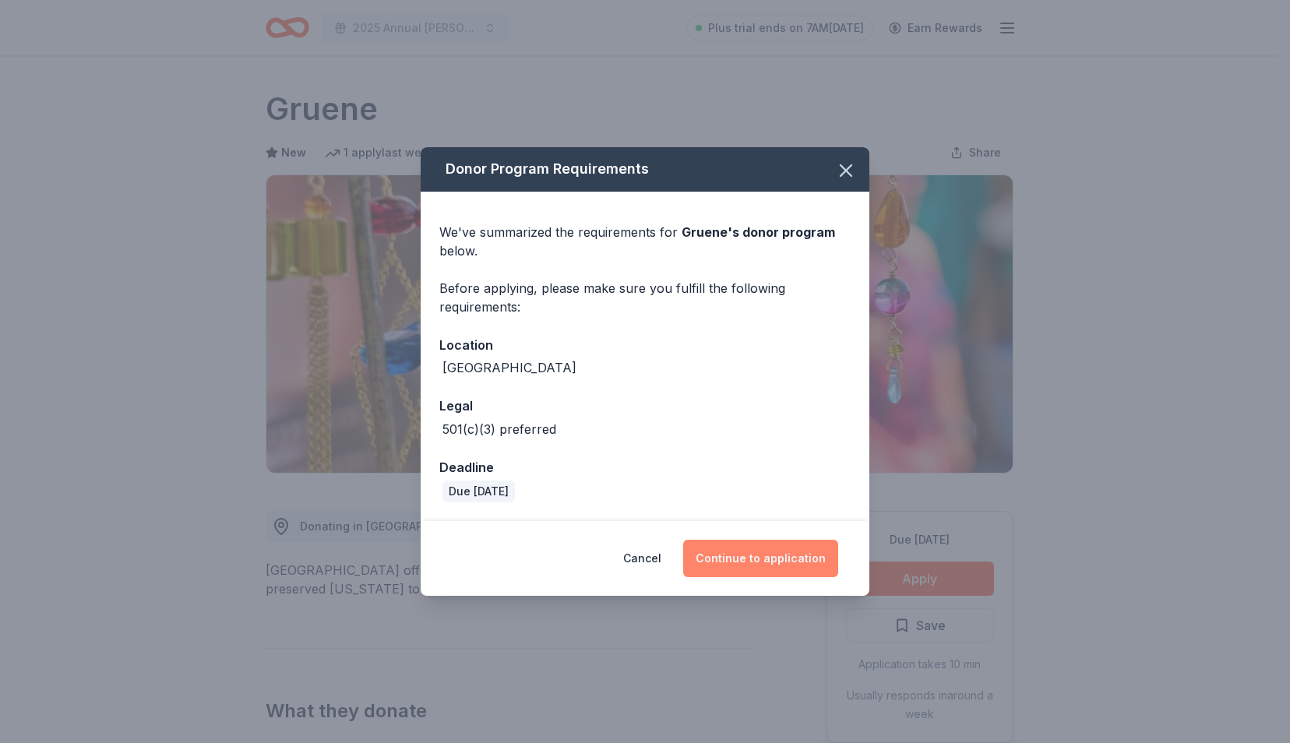
click at [788, 551] on button "Continue to application" at bounding box center [760, 558] width 155 height 37
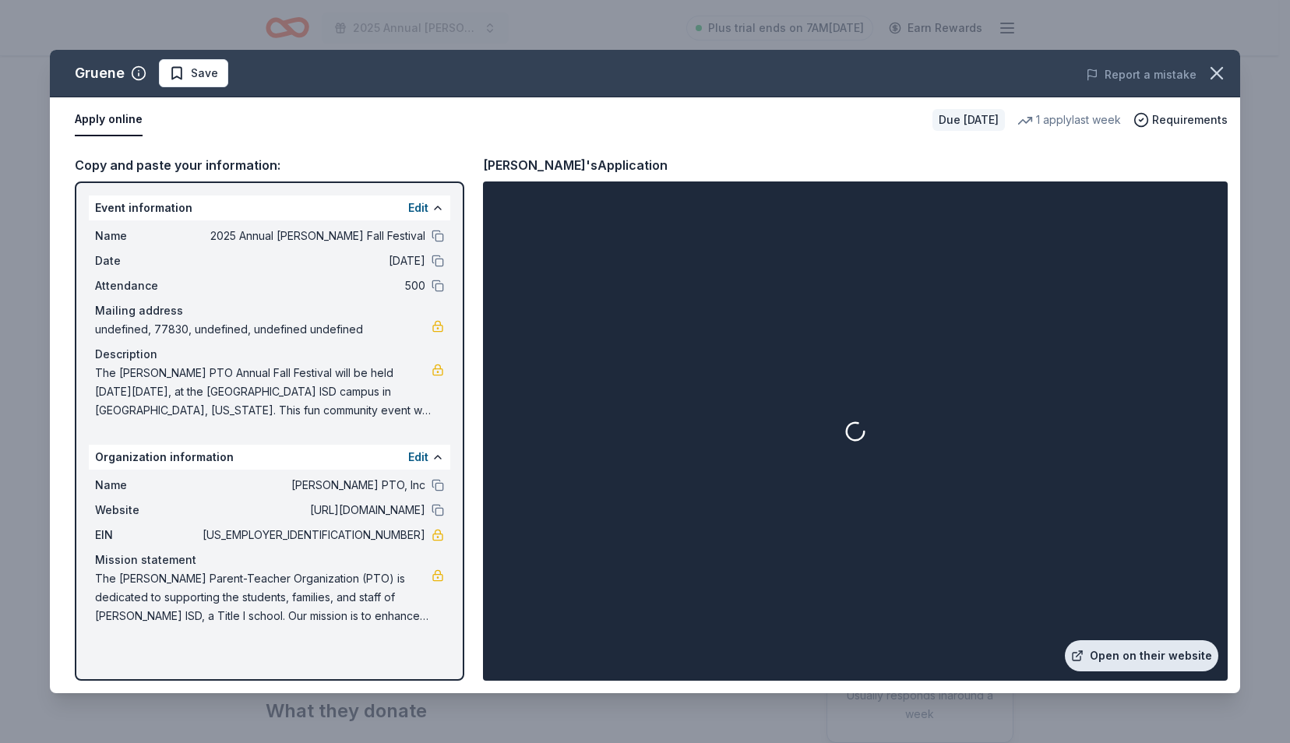
click at [1120, 653] on link "Open on their website" at bounding box center [1141, 655] width 153 height 31
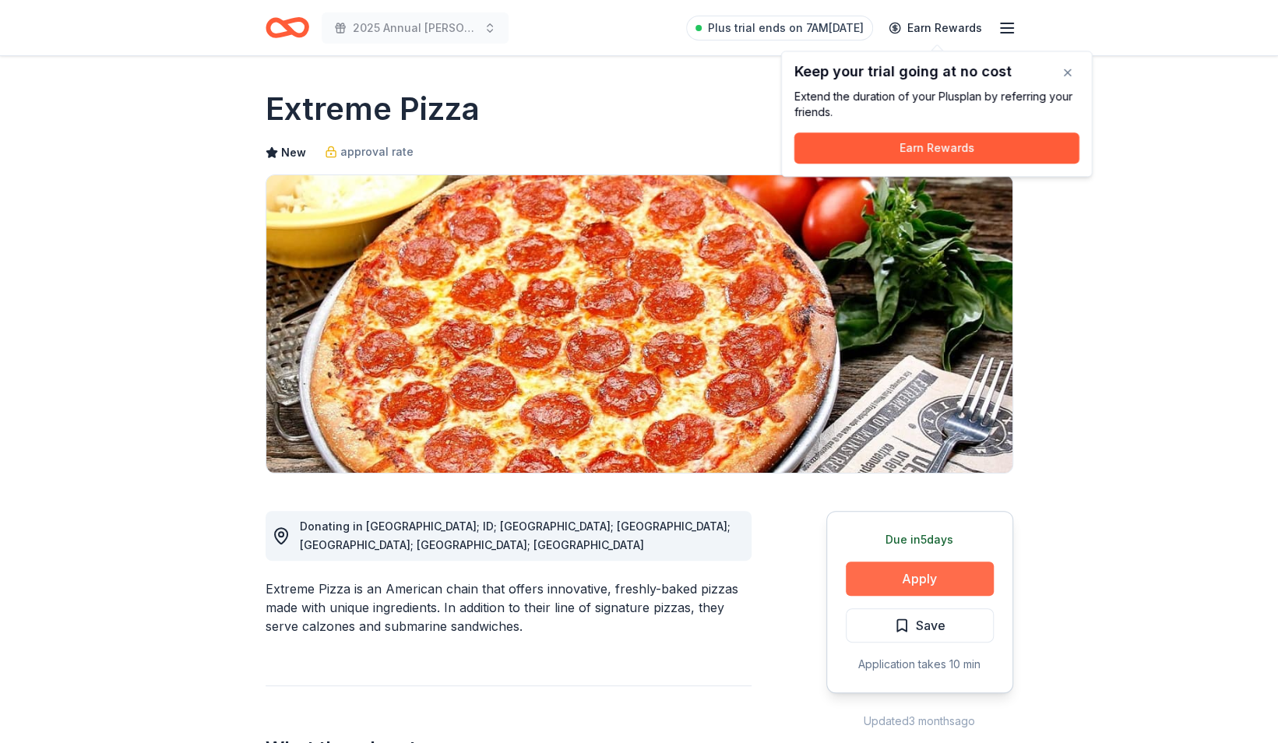
click at [872, 575] on button "Apply" at bounding box center [920, 578] width 148 height 34
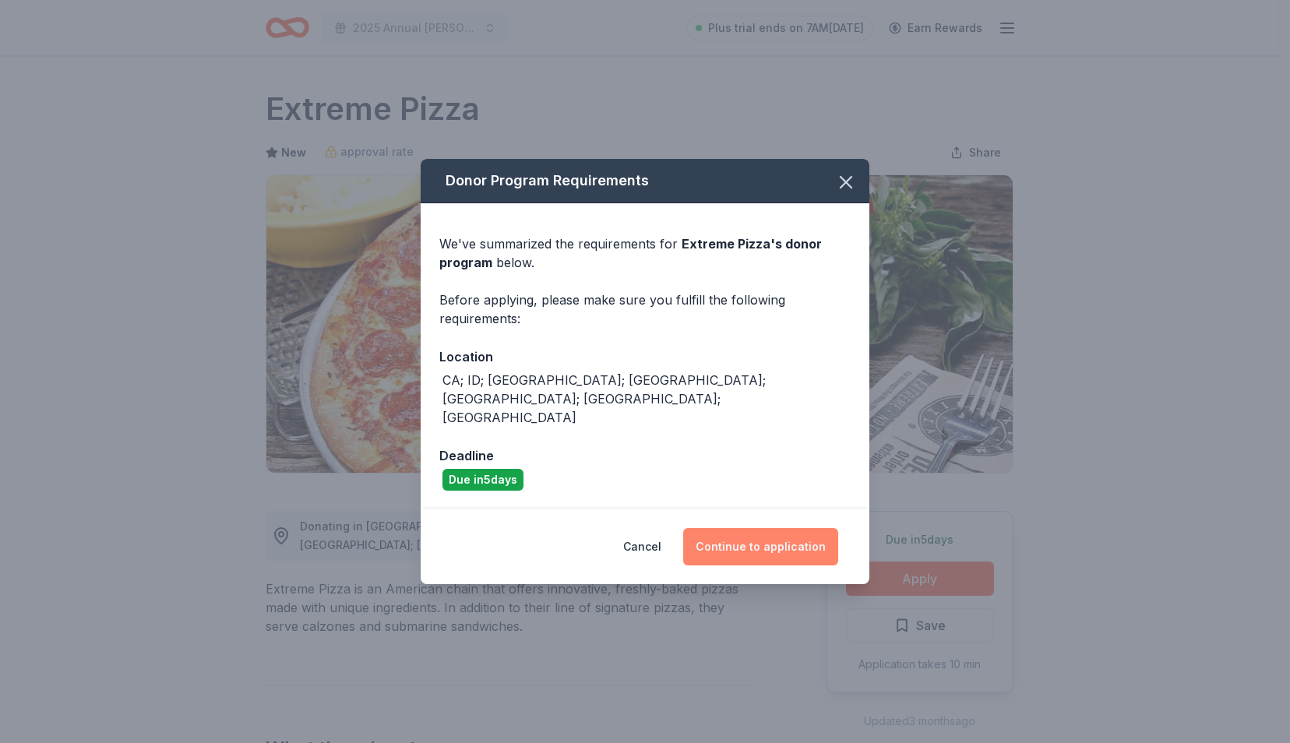
click at [731, 528] on button "Continue to application" at bounding box center [760, 546] width 155 height 37
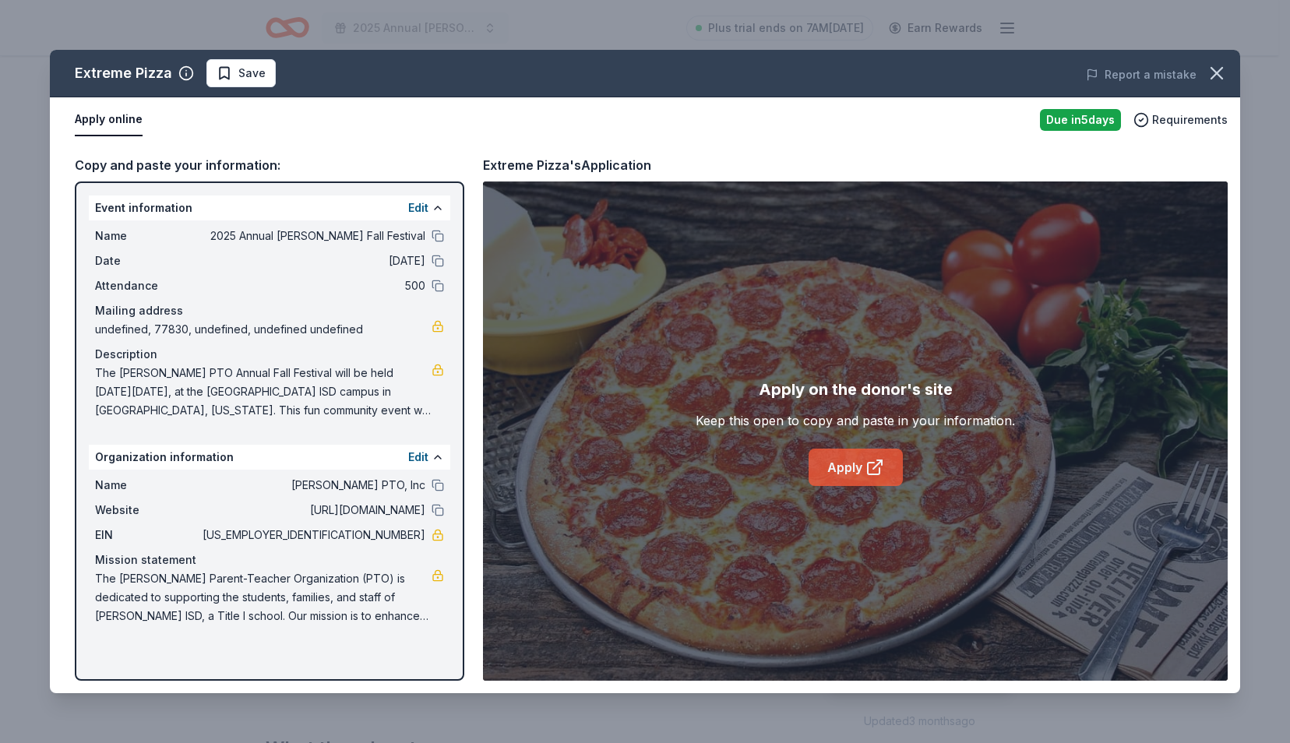
click at [854, 461] on link "Apply" at bounding box center [855, 467] width 94 height 37
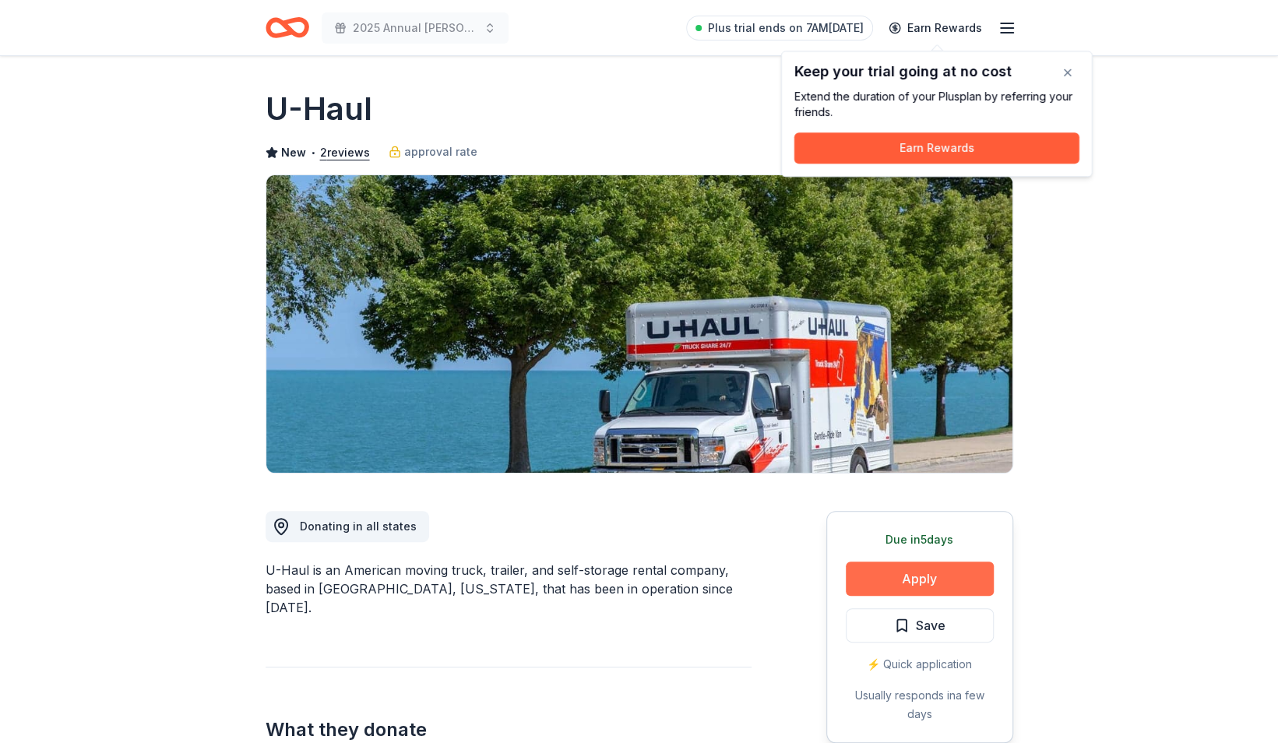
click at [901, 566] on button "Apply" at bounding box center [920, 578] width 148 height 34
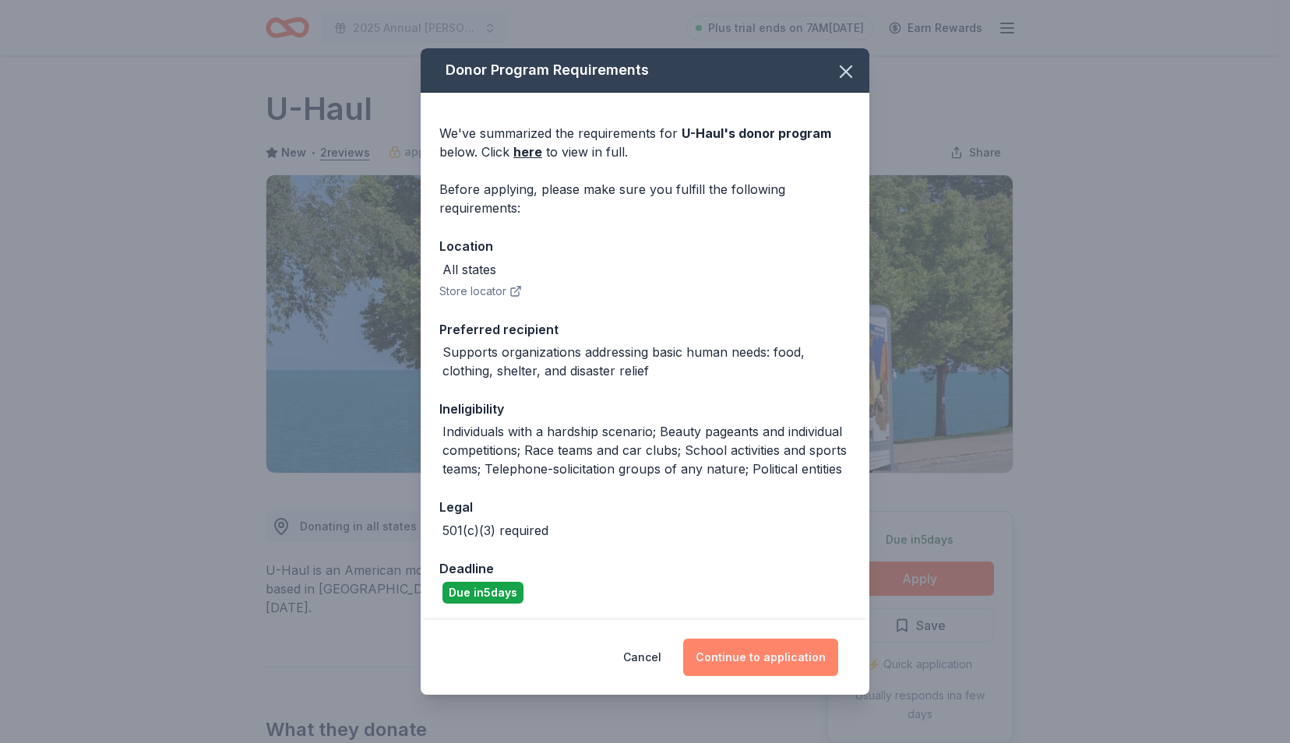
click at [778, 655] on button "Continue to application" at bounding box center [760, 657] width 155 height 37
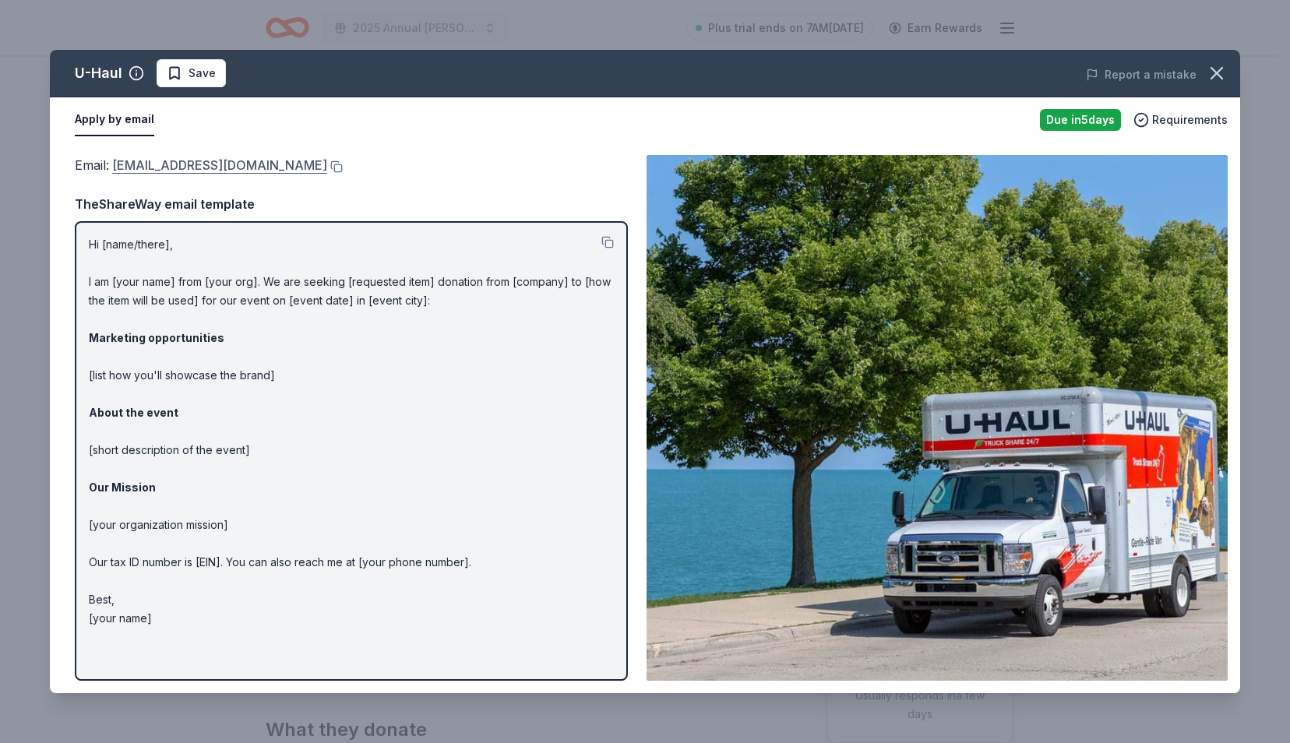
click at [224, 171] on link "[EMAIL_ADDRESS][DOMAIN_NAME]" at bounding box center [219, 165] width 215 height 20
click at [327, 167] on button at bounding box center [335, 166] width 16 height 12
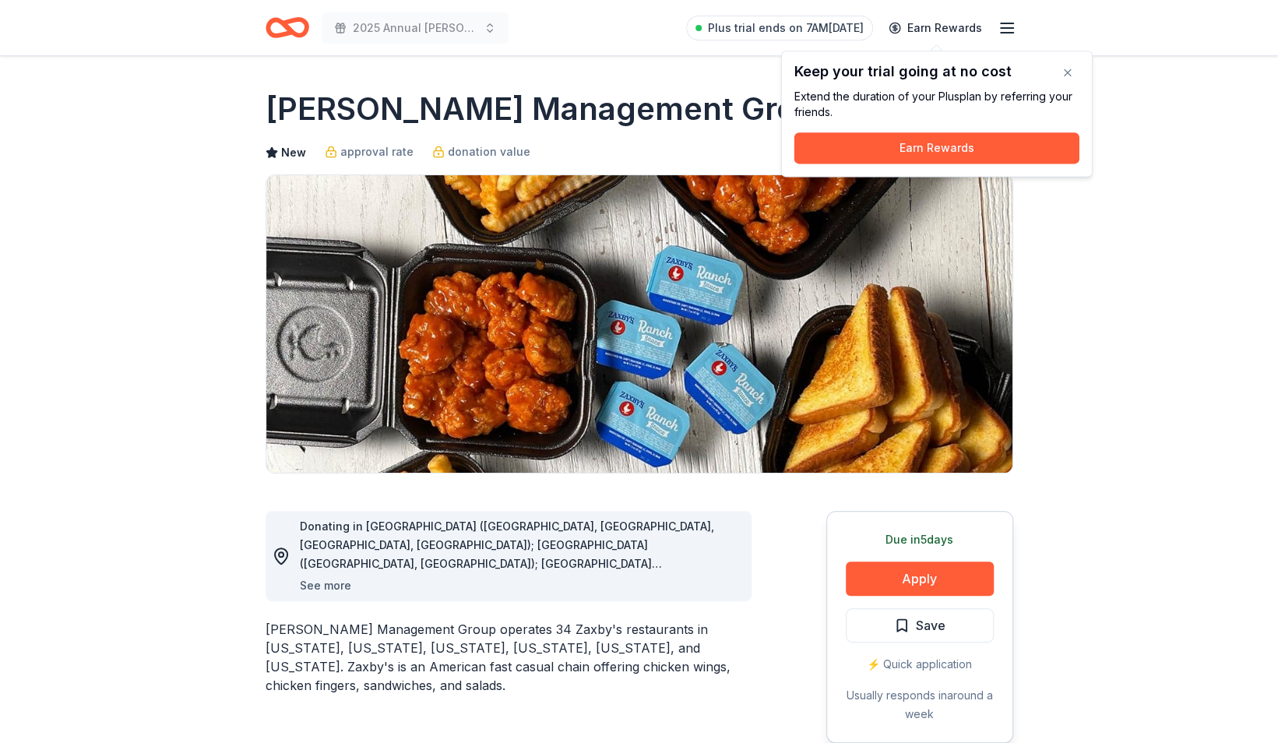
click at [337, 583] on button "See more" at bounding box center [325, 585] width 51 height 19
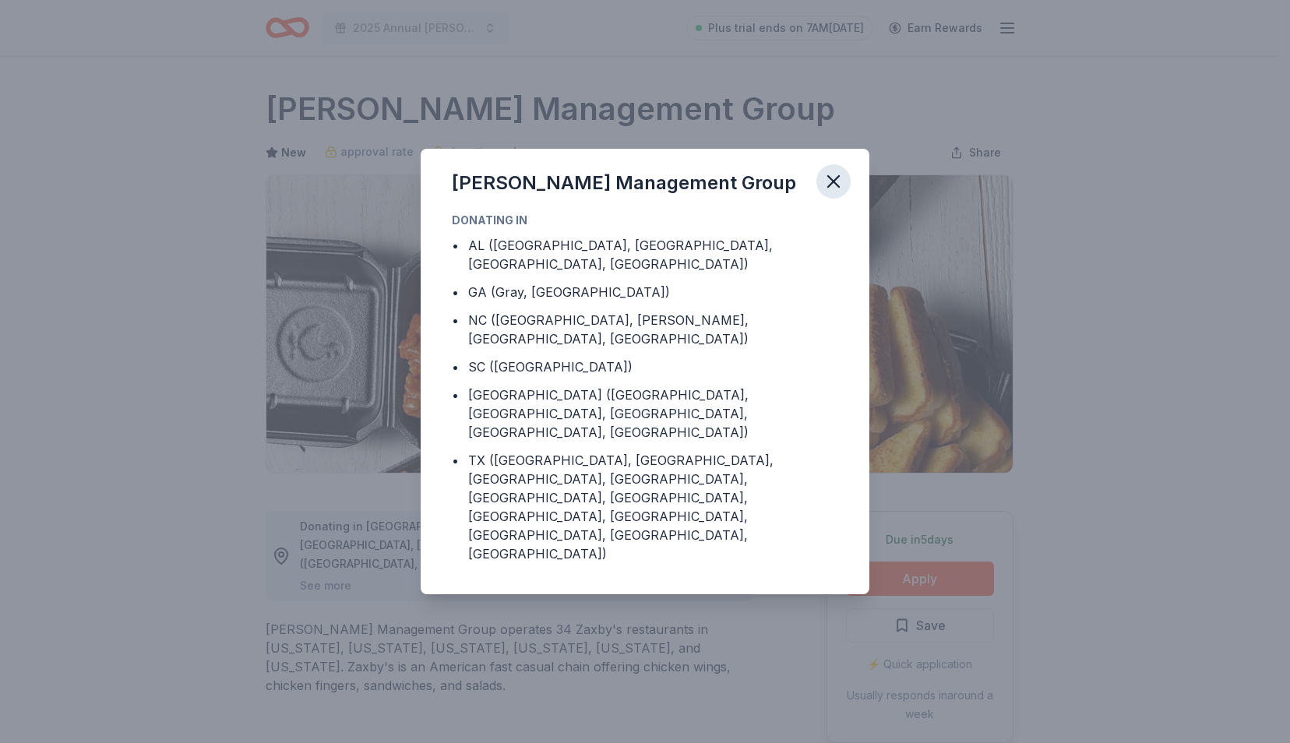
click at [836, 187] on icon "button" at bounding box center [833, 181] width 11 height 11
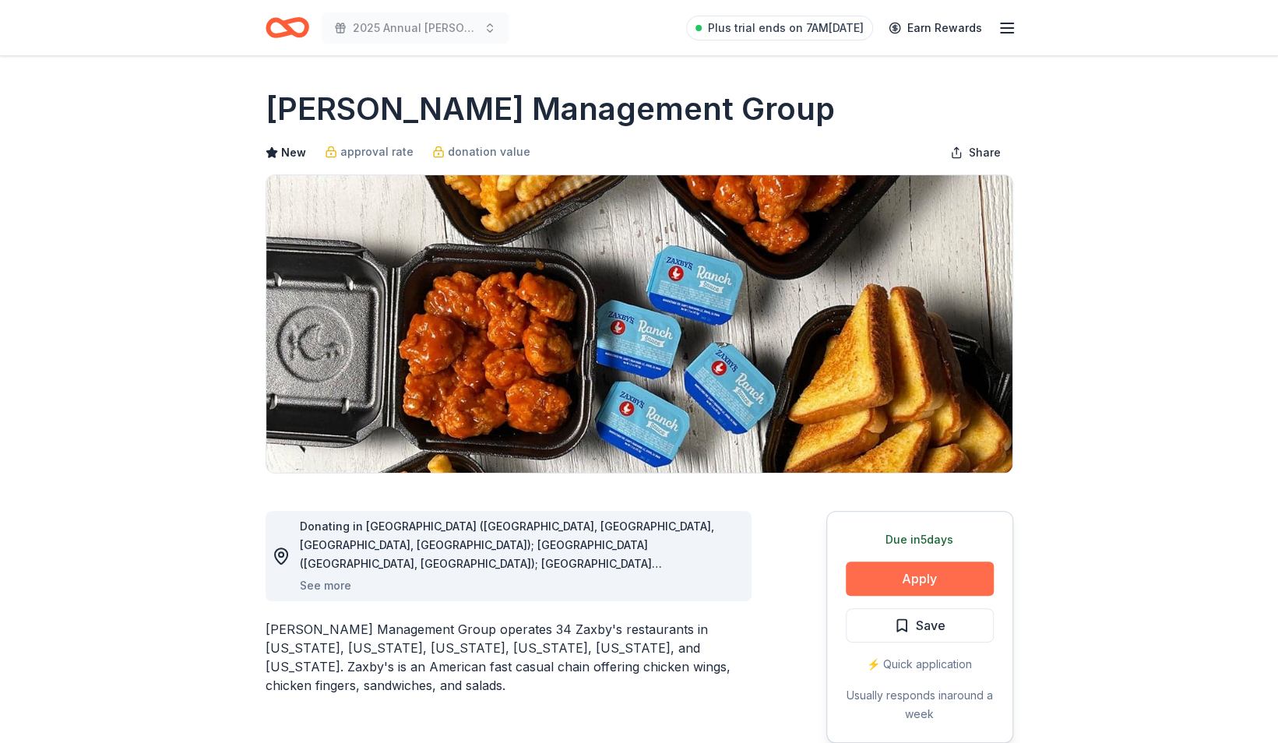
click at [875, 573] on button "Apply" at bounding box center [920, 578] width 148 height 34
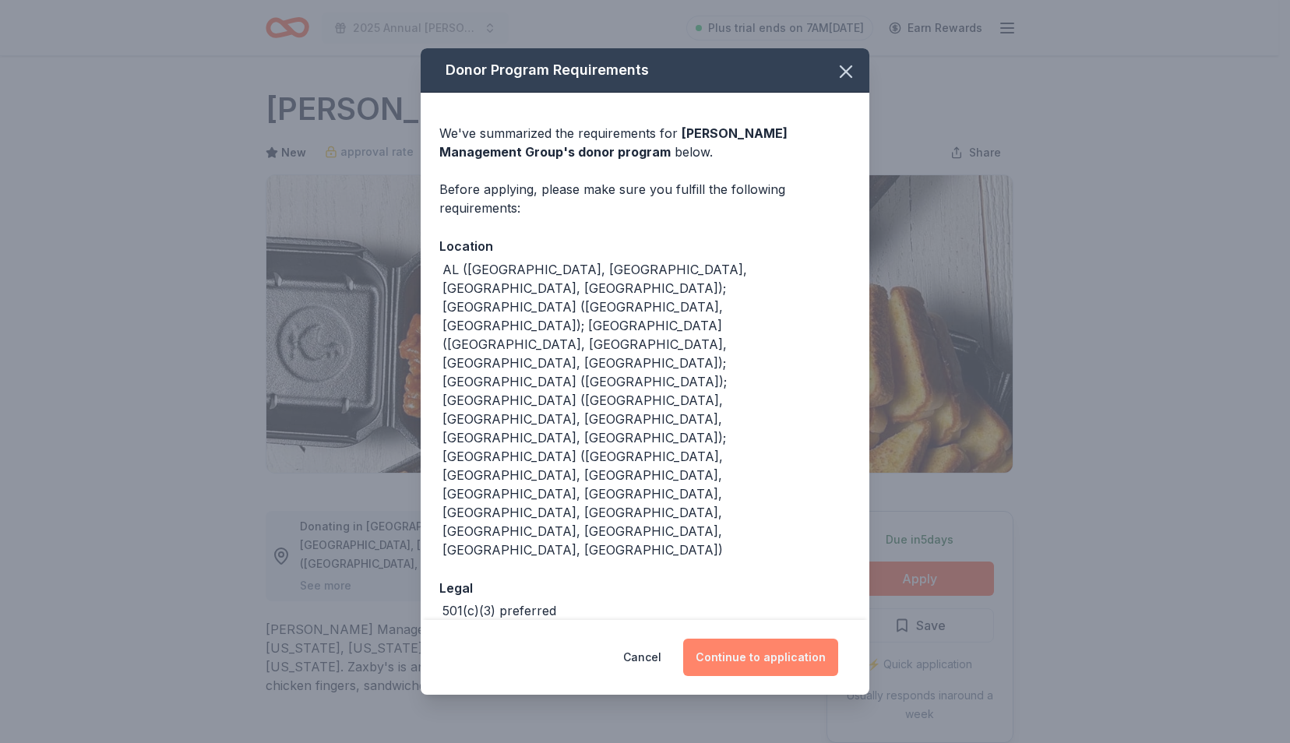
drag, startPoint x: 749, startPoint y: 585, endPoint x: 719, endPoint y: 599, distance: 33.5
click at [719, 639] on button "Continue to application" at bounding box center [760, 657] width 155 height 37
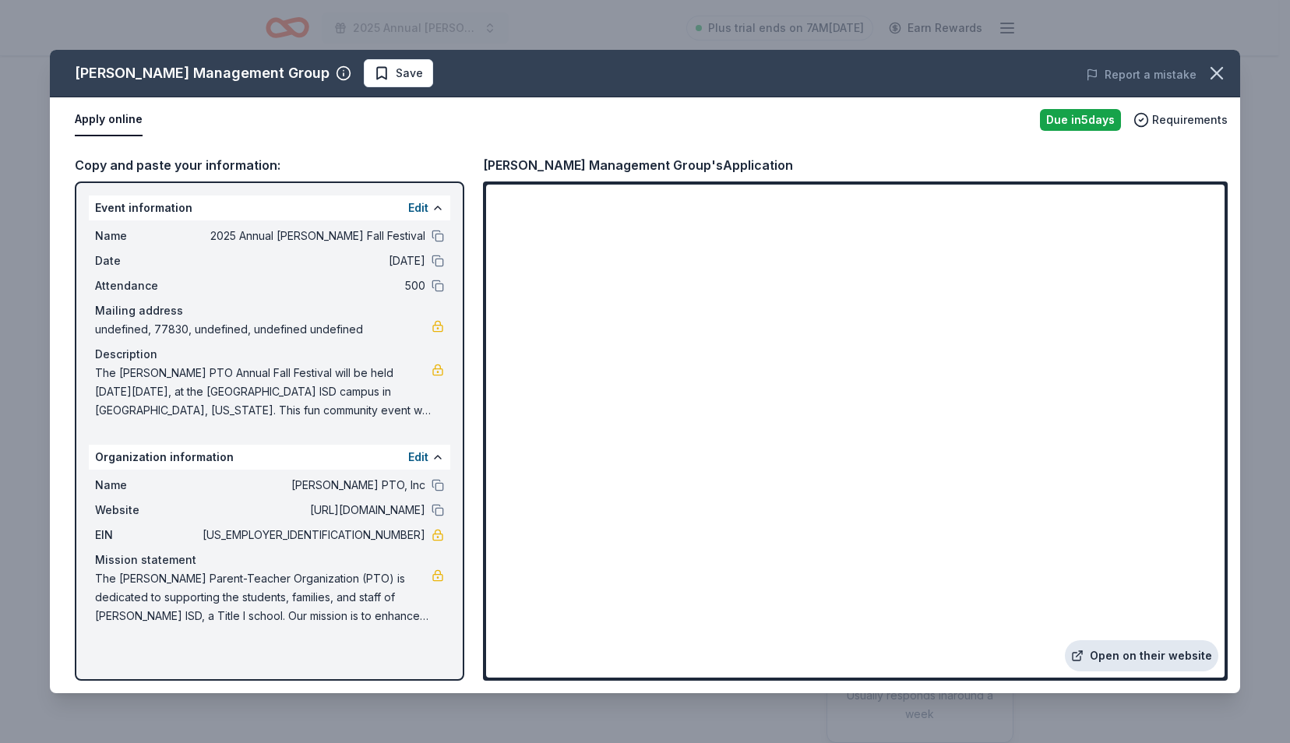
click at [1159, 662] on link "Open on their website" at bounding box center [1141, 655] width 153 height 31
